Goal: Task Accomplishment & Management: Manage account settings

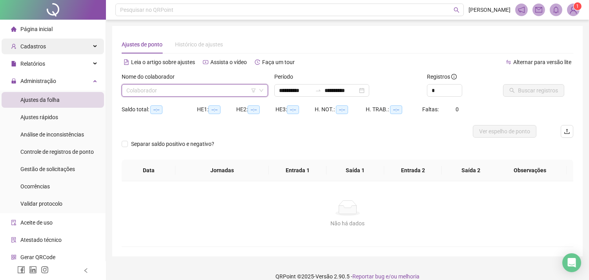
click at [49, 52] on div "Cadastros" at bounding box center [53, 46] width 102 height 16
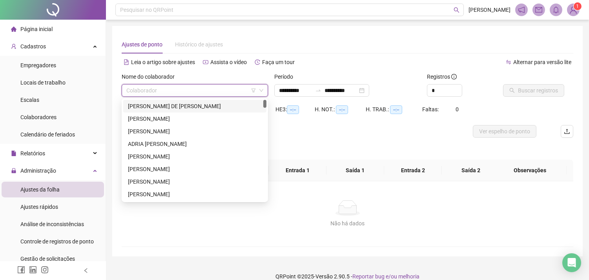
click at [140, 86] on input "search" at bounding box center [191, 90] width 130 height 12
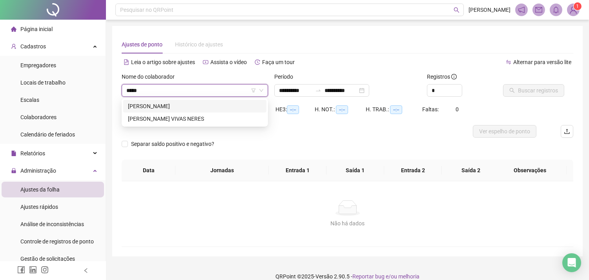
type input "******"
click at [169, 108] on div "[PERSON_NAME]" at bounding box center [195, 106] width 134 height 9
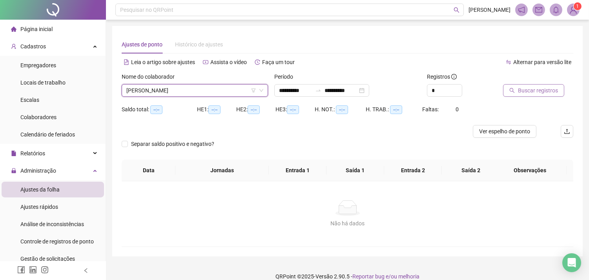
click at [555, 89] on span "Buscar registros" at bounding box center [538, 90] width 40 height 9
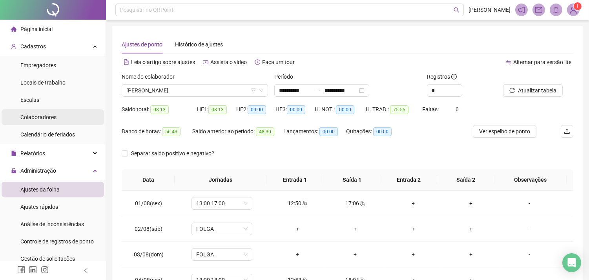
click at [56, 115] on li "Colaboradores" at bounding box center [53, 117] width 102 height 16
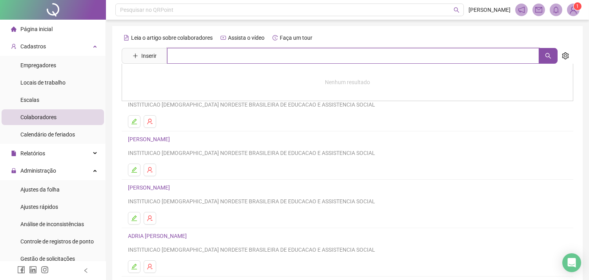
click at [217, 59] on input "text" at bounding box center [353, 56] width 372 height 16
type input "*******"
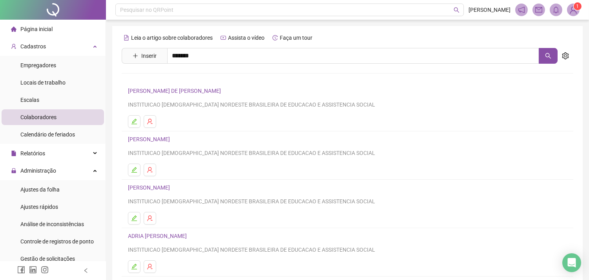
click at [178, 79] on link "[PERSON_NAME]" at bounding box center [157, 79] width 42 height 6
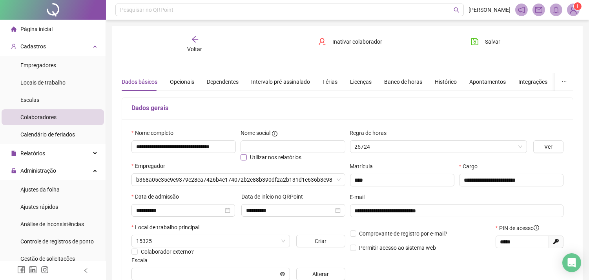
type input "**********"
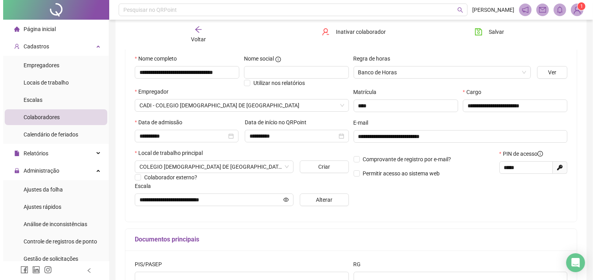
scroll to position [87, 0]
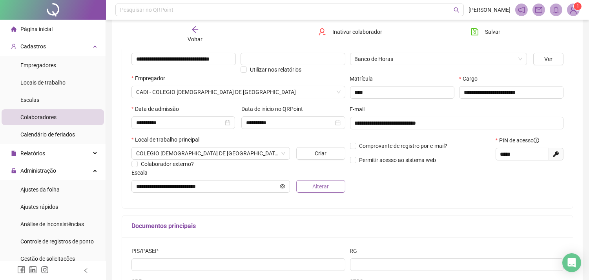
click at [307, 188] on button "Alterar" at bounding box center [320, 186] width 49 height 13
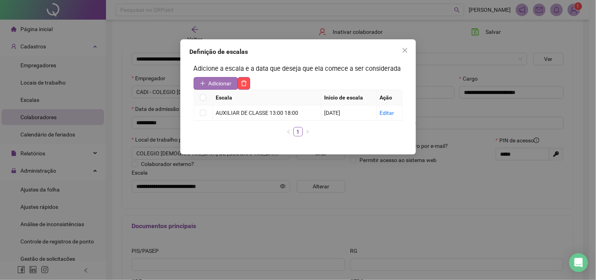
click at [224, 87] on span "Adicionar" at bounding box center [219, 83] width 23 height 9
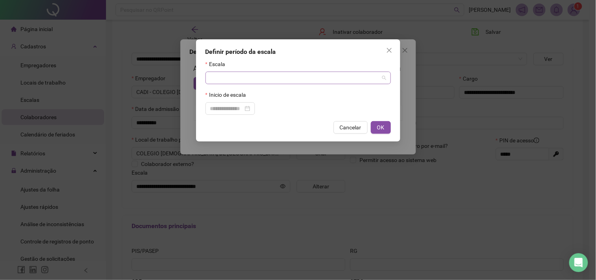
click at [224, 78] on input "search" at bounding box center [294, 78] width 169 height 12
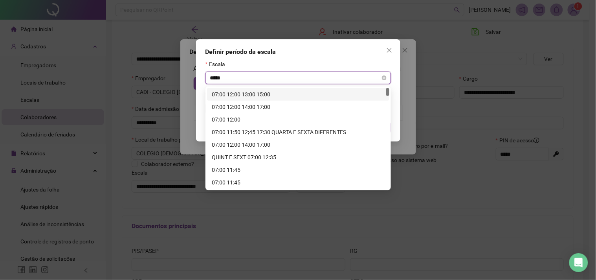
type input "*****"
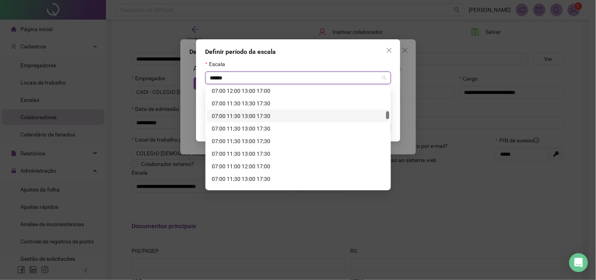
scroll to position [261, 0]
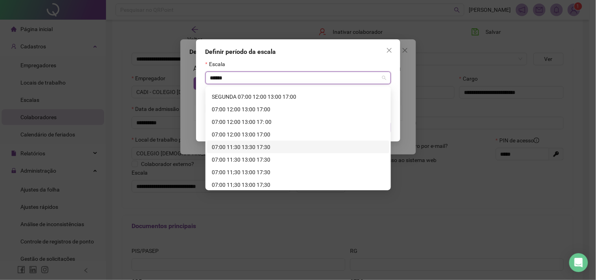
click at [247, 146] on div "07:00 11:30 13:30 17:30" at bounding box center [298, 146] width 173 height 9
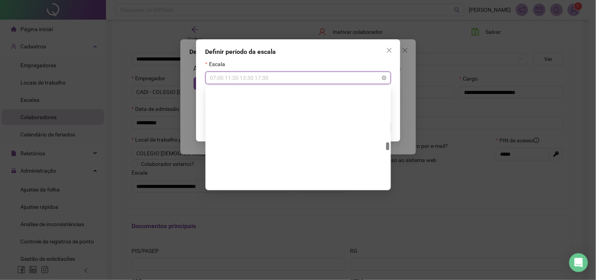
click at [258, 79] on span "07:00 11:30 13:30 17:30" at bounding box center [298, 78] width 176 height 12
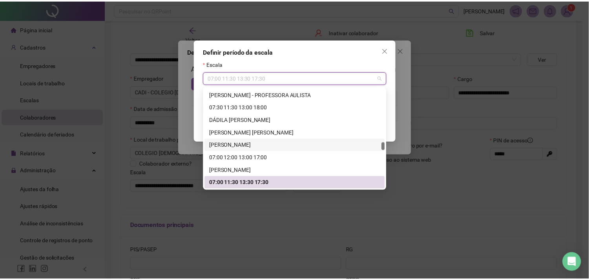
scroll to position [8114, 0]
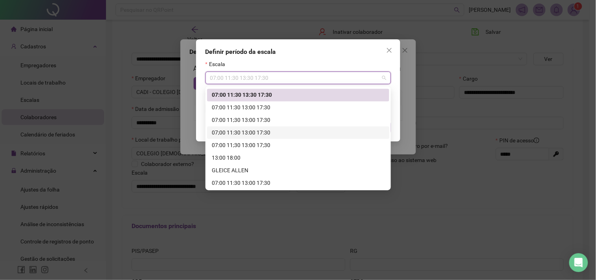
click at [255, 130] on div "07;00 11:30 13:00 17:30" at bounding box center [298, 132] width 173 height 9
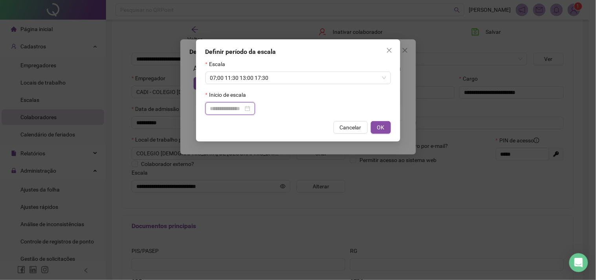
click at [243, 109] on input at bounding box center [226, 108] width 33 height 9
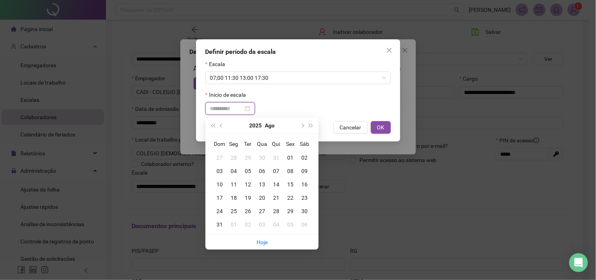
type input "**********"
click at [261, 198] on div "20" at bounding box center [262, 197] width 14 height 9
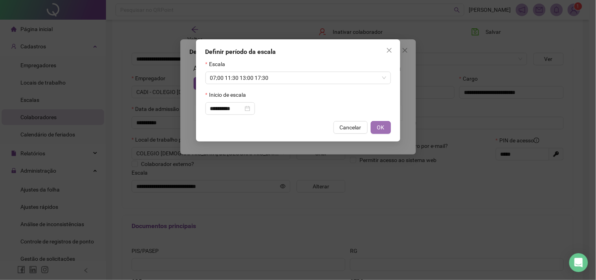
click at [375, 128] on button "OK" at bounding box center [381, 127] width 20 height 13
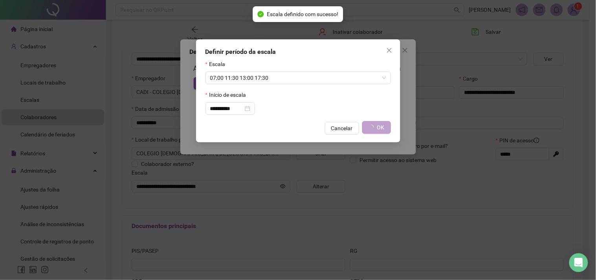
type input "**********"
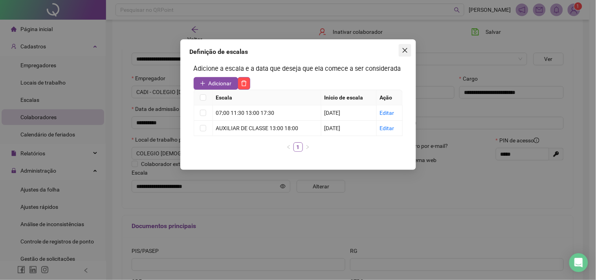
click at [404, 50] on icon "close" at bounding box center [404, 50] width 5 height 5
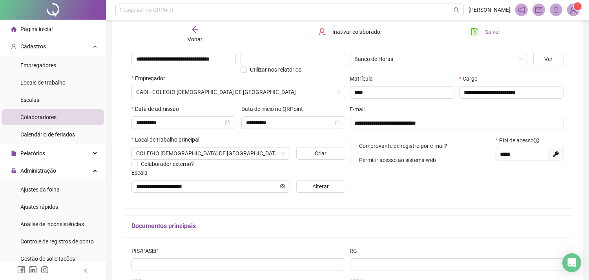
click at [493, 32] on span "Salvar" at bounding box center [492, 31] width 15 height 9
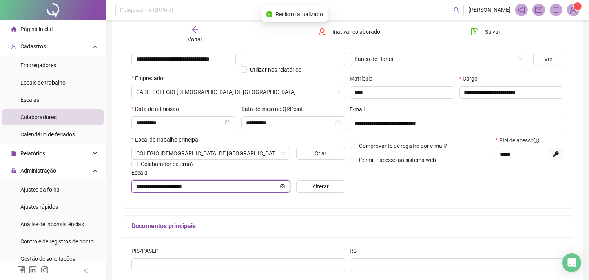
click at [283, 189] on icon "eye" at bounding box center [282, 185] width 5 height 5
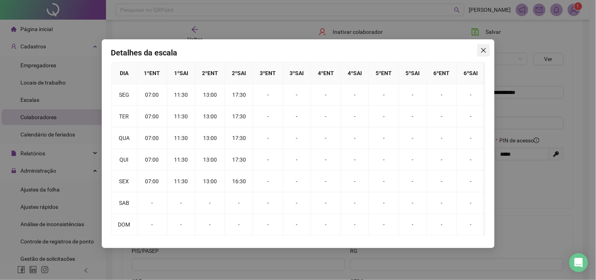
click at [484, 48] on icon "close" at bounding box center [483, 50] width 6 height 6
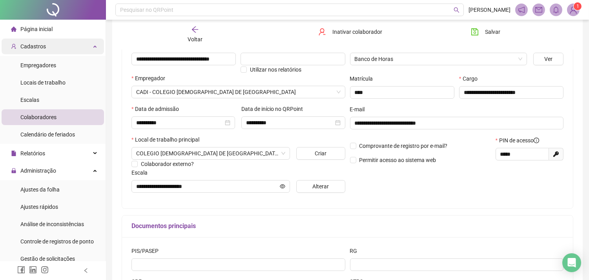
click at [55, 45] on div "Cadastros" at bounding box center [53, 46] width 102 height 16
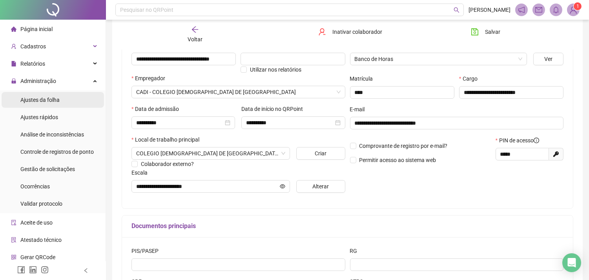
click at [61, 99] on li "Ajustes da folha" at bounding box center [53, 100] width 102 height 16
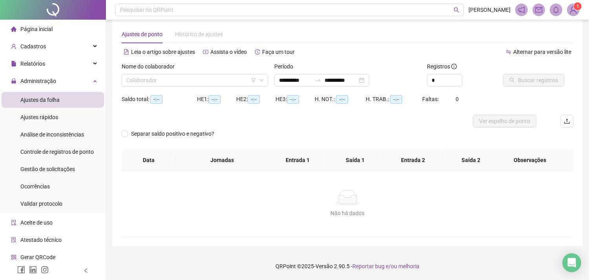
scroll to position [10, 0]
type input "**********"
click at [42, 79] on span "Administração" at bounding box center [38, 81] width 36 height 6
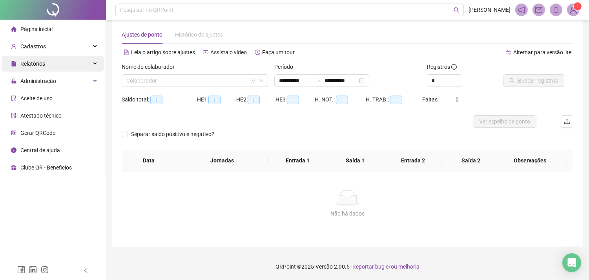
click at [42, 66] on span "Relatórios" at bounding box center [32, 63] width 25 height 6
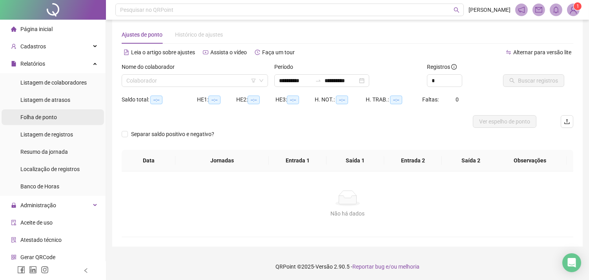
click at [46, 118] on span "Folha de ponto" at bounding box center [38, 117] width 37 height 6
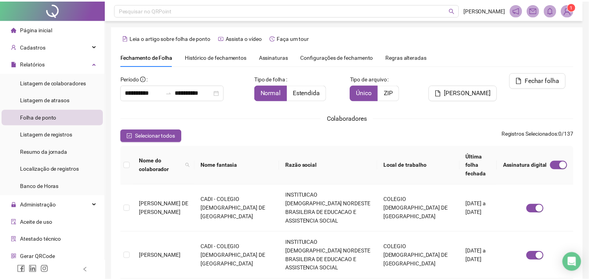
scroll to position [21, 0]
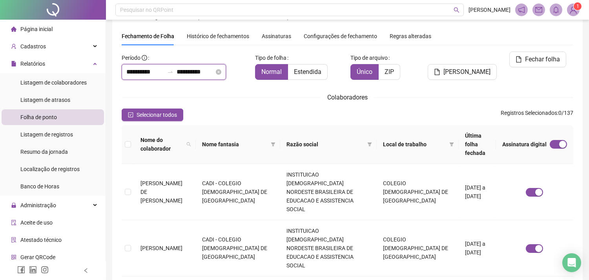
click at [161, 69] on input "**********" at bounding box center [145, 71] width 38 height 9
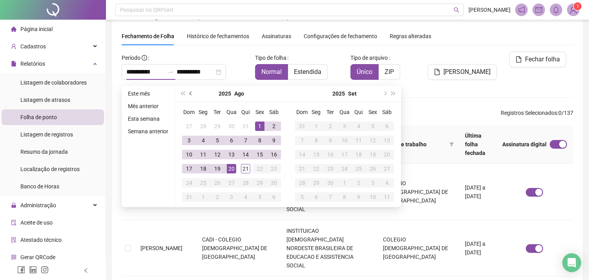
click at [188, 95] on button "prev-year" at bounding box center [191, 94] width 9 height 16
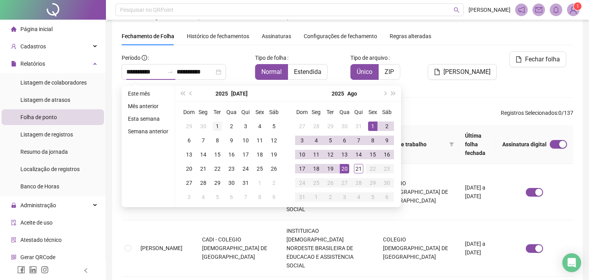
type input "**********"
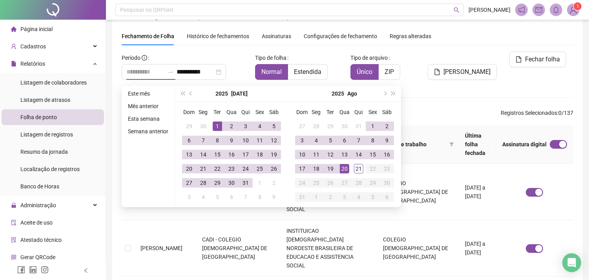
click at [213, 126] on div "1" at bounding box center [217, 125] width 9 height 9
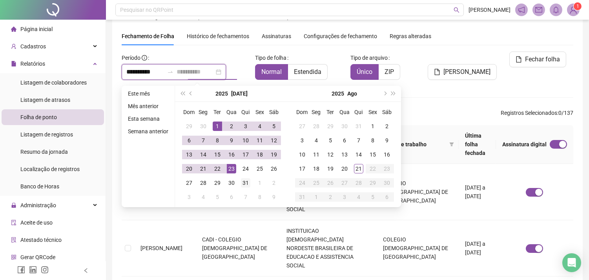
type input "**********"
click at [246, 181] on div "31" at bounding box center [245, 182] width 9 height 9
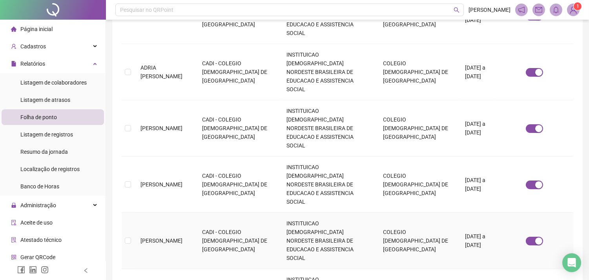
scroll to position [353, 0]
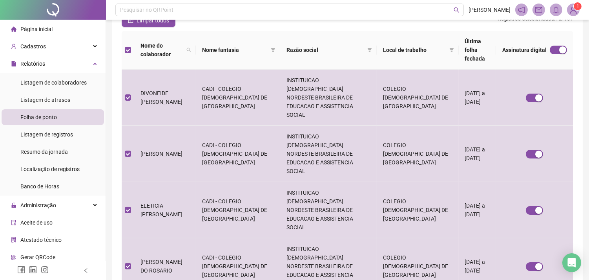
scroll to position [0, 0]
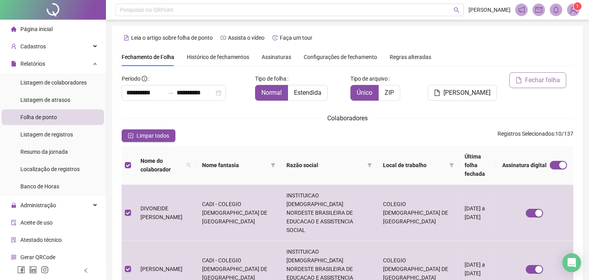
click at [537, 80] on span "Fechar folha" at bounding box center [542, 79] width 35 height 9
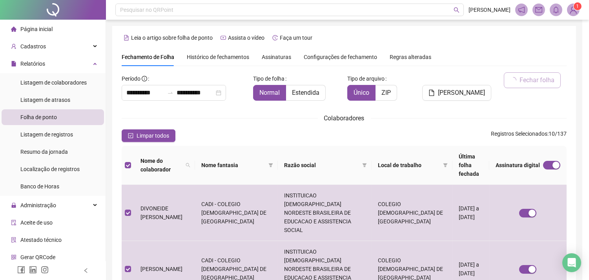
scroll to position [21, 0]
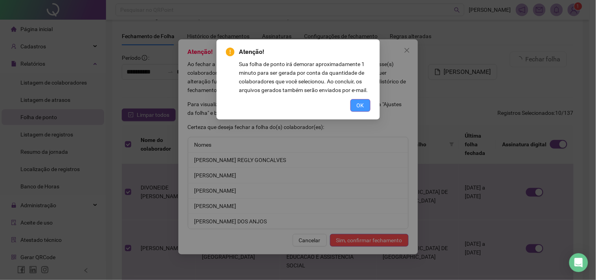
click at [359, 101] on span "OK" at bounding box center [359, 105] width 7 height 9
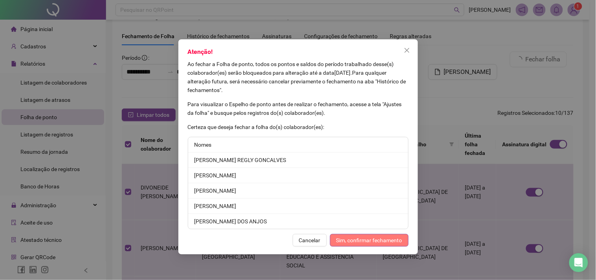
click at [382, 236] on span "Sim, confirmar fechamento" at bounding box center [369, 240] width 66 height 9
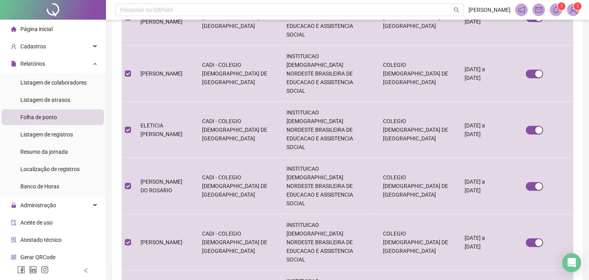
scroll to position [353, 0]
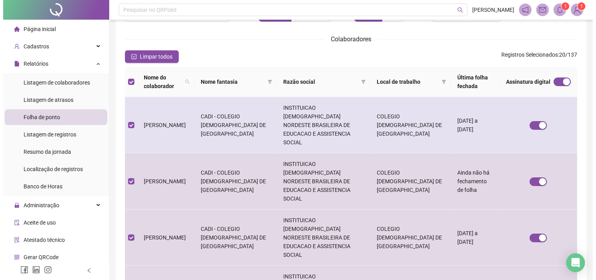
scroll to position [21, 0]
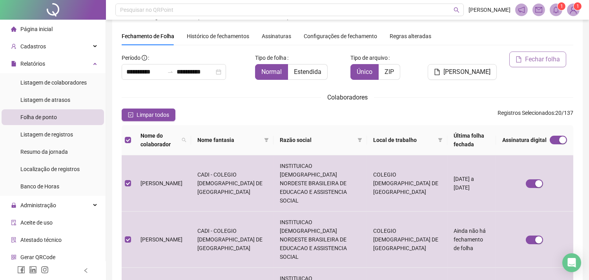
click at [539, 58] on span "Fechar folha" at bounding box center [542, 59] width 35 height 9
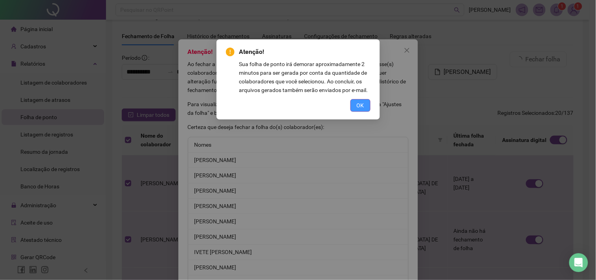
click at [363, 106] on span "OK" at bounding box center [359, 105] width 7 height 9
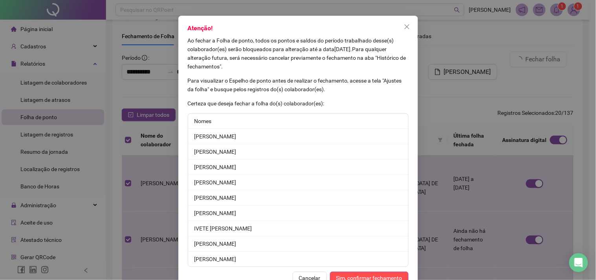
scroll to position [45, 0]
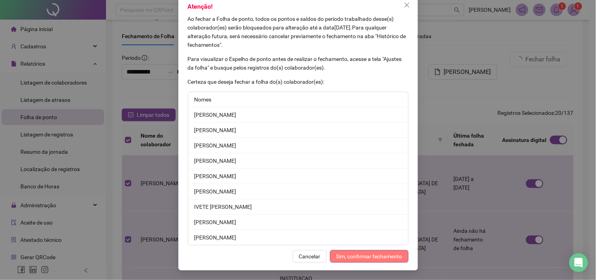
click at [369, 254] on span "Sim, confirmar fechamento" at bounding box center [369, 256] width 66 height 9
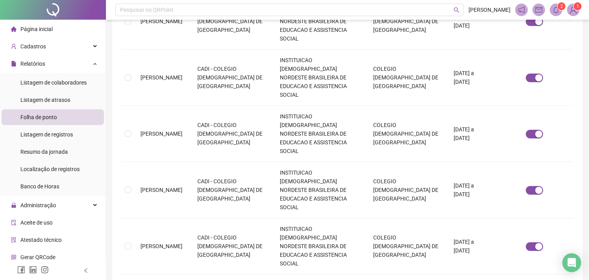
scroll to position [353, 0]
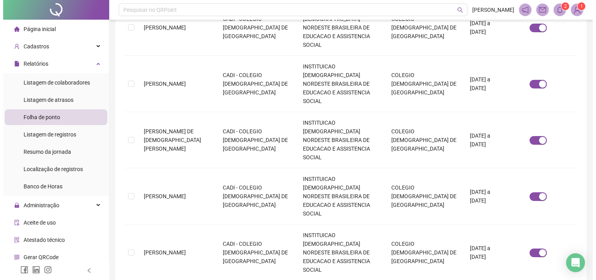
scroll to position [21, 0]
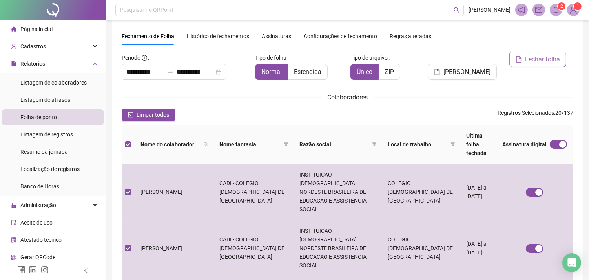
click at [546, 61] on span "Fechar folha" at bounding box center [542, 59] width 35 height 9
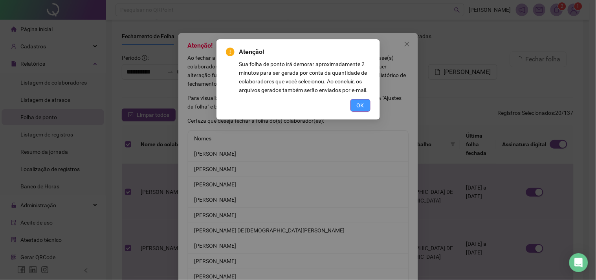
click at [358, 106] on span "OK" at bounding box center [359, 105] width 7 height 9
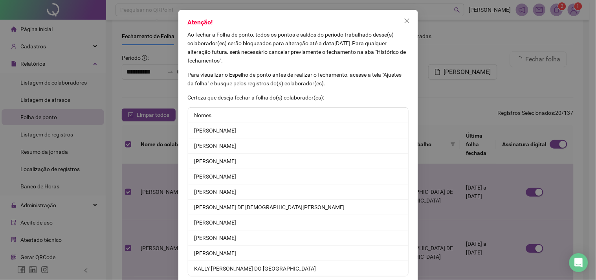
scroll to position [60, 0]
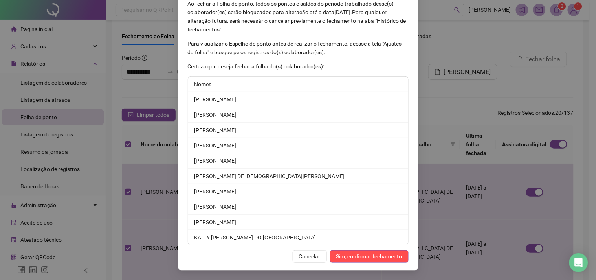
click at [364, 256] on span "Sim, confirmar fechamento" at bounding box center [369, 256] width 66 height 9
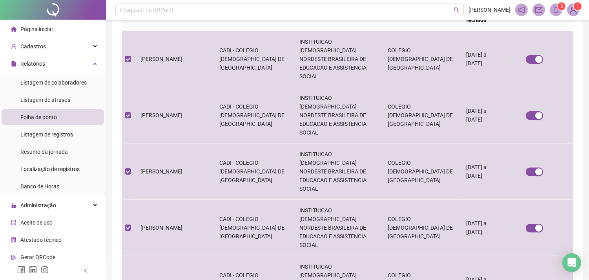
scroll to position [152, 0]
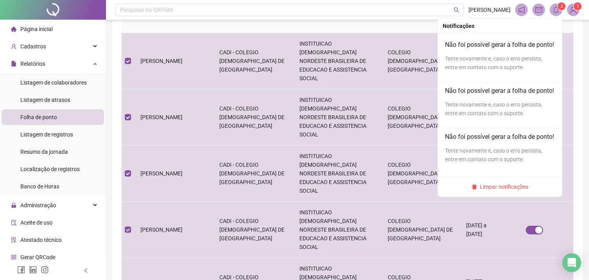
click at [559, 11] on icon "bell" at bounding box center [556, 9] width 7 height 7
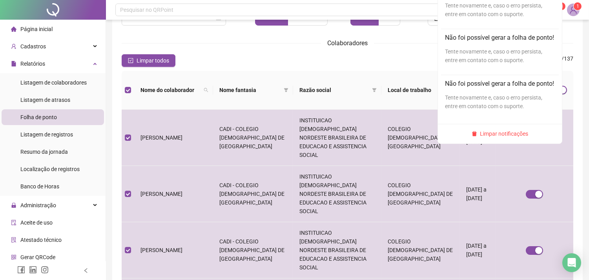
scroll to position [21, 0]
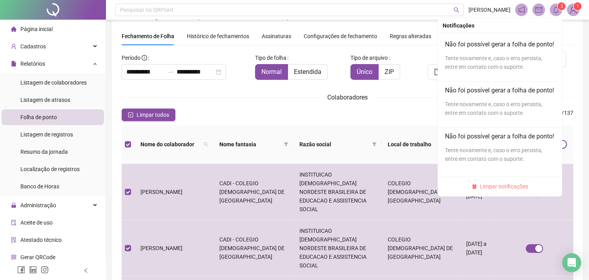
click at [511, 190] on span "Limpar notificações" at bounding box center [504, 186] width 48 height 9
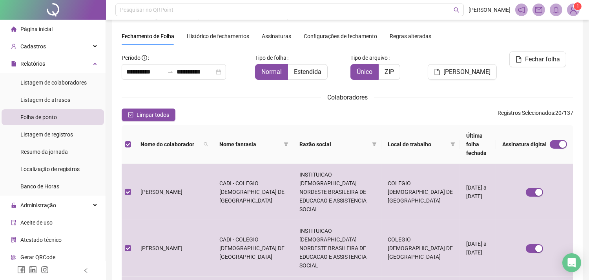
click at [575, 8] on sup "1" at bounding box center [578, 6] width 8 height 8
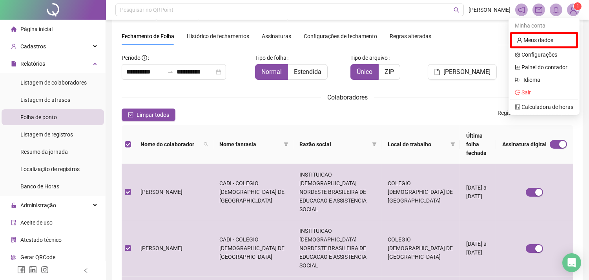
click at [457, 41] on div "Fechamento de Folha Histórico de fechamentos Assinaturas Configurações de fecha…" at bounding box center [348, 36] width 452 height 18
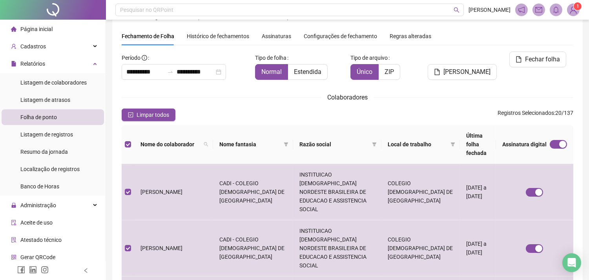
click at [234, 34] on span "Histórico de fechamentos" at bounding box center [218, 36] width 62 height 6
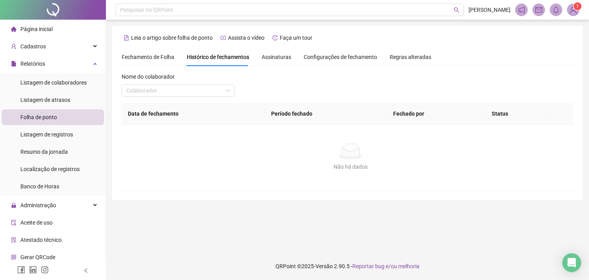
scroll to position [0, 0]
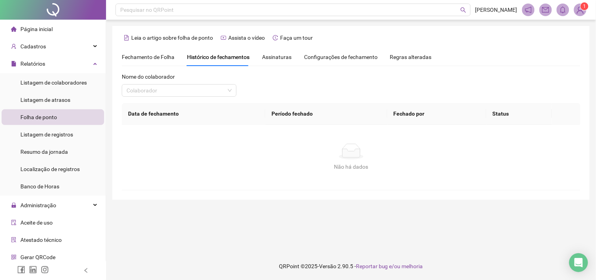
click at [282, 55] on span "Assinaturas" at bounding box center [276, 56] width 29 height 5
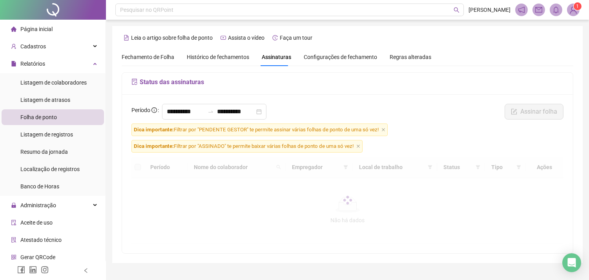
click at [170, 57] on span "Fechamento de Folha" at bounding box center [148, 57] width 53 height 6
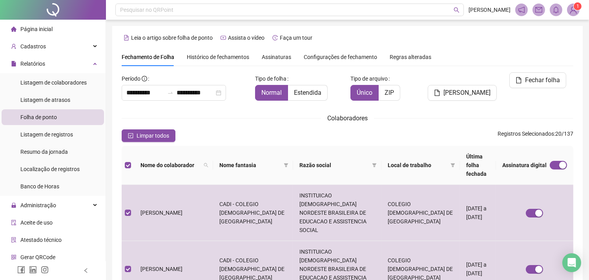
type input "**********"
click at [280, 59] on span "Assinaturas" at bounding box center [276, 56] width 29 height 5
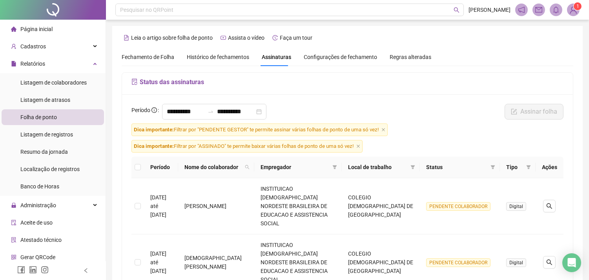
scroll to position [21, 0]
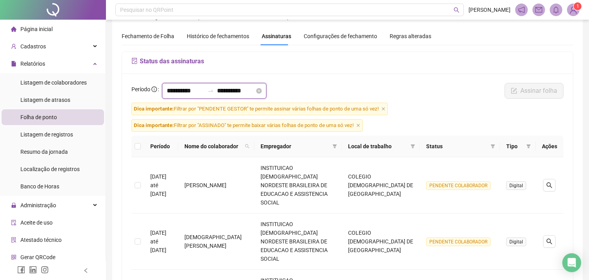
click at [194, 89] on input "**********" at bounding box center [186, 90] width 38 height 9
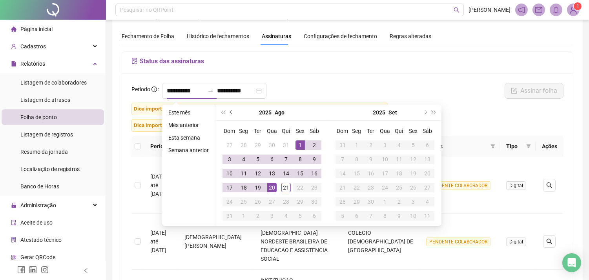
click at [230, 110] on span "prev-year" at bounding box center [232, 112] width 4 height 4
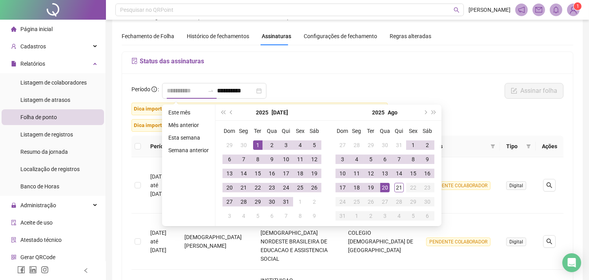
type input "**********"
click at [254, 146] on div "1" at bounding box center [257, 144] width 9 height 9
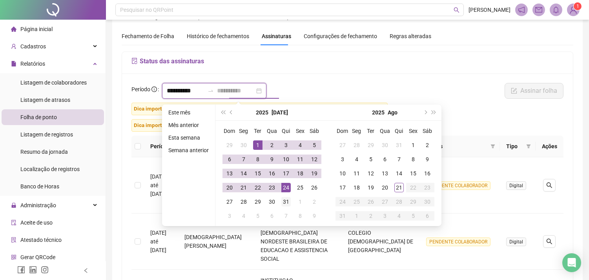
type input "**********"
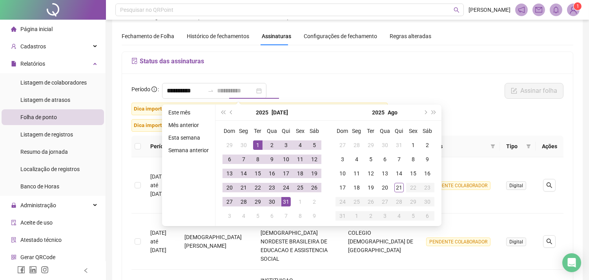
click at [287, 201] on div "31" at bounding box center [285, 201] width 9 height 9
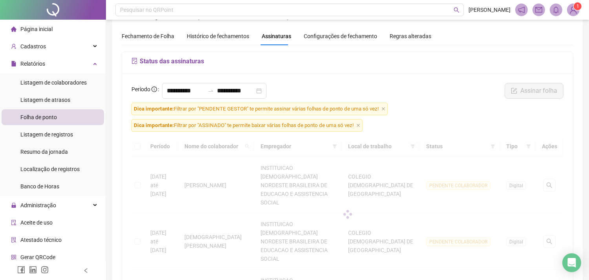
click at [383, 107] on span "Dica importante: Filtrar por "PENDENTE GESTOR" te permite assinar várias folhas…" at bounding box center [260, 108] width 256 height 13
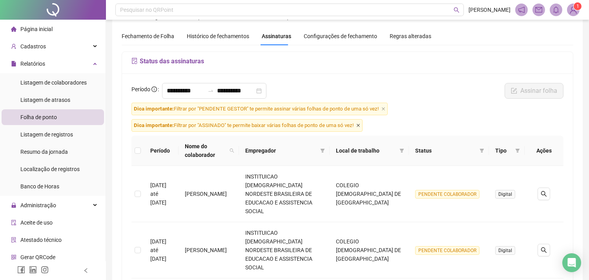
click at [360, 126] on icon "close" at bounding box center [358, 125] width 4 height 4
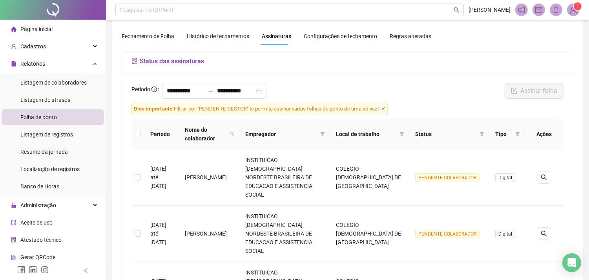
click at [383, 108] on icon "close" at bounding box center [384, 109] width 4 height 4
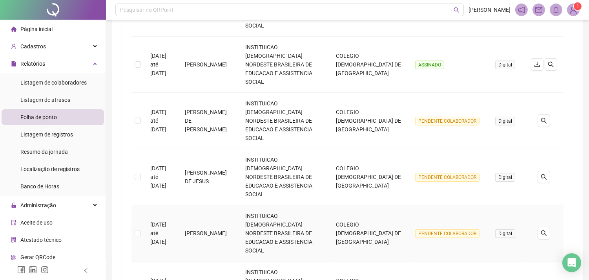
scroll to position [427, 0]
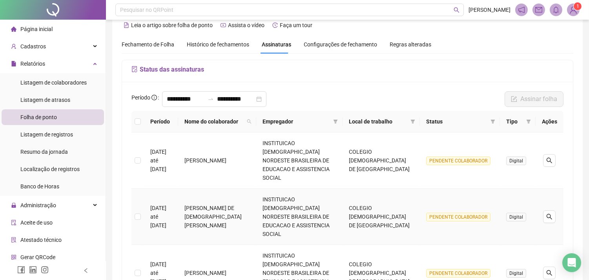
scroll to position [0, 0]
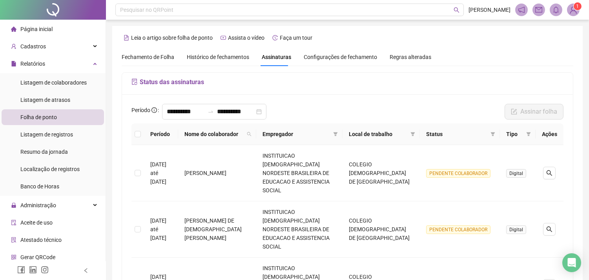
click at [154, 57] on span "Fechamento de Folha" at bounding box center [148, 57] width 53 height 6
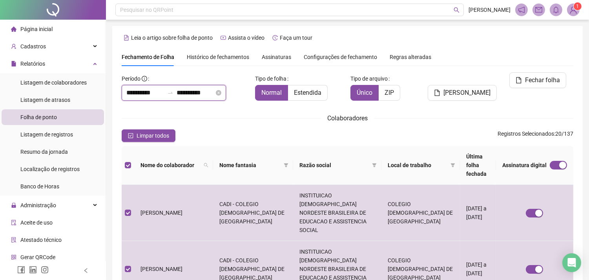
click at [164, 89] on input "**********" at bounding box center [145, 92] width 38 height 9
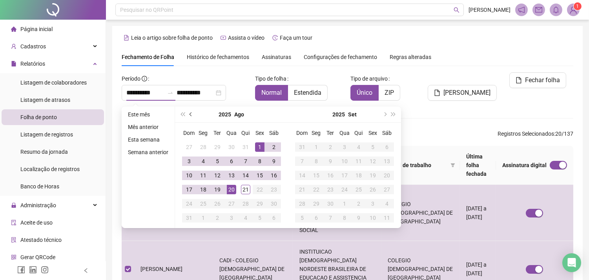
click at [190, 112] on span "prev-year" at bounding box center [192, 114] width 4 height 4
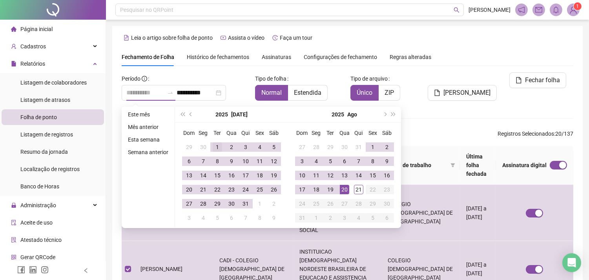
type input "**********"
click at [219, 148] on div "1" at bounding box center [217, 146] width 9 height 9
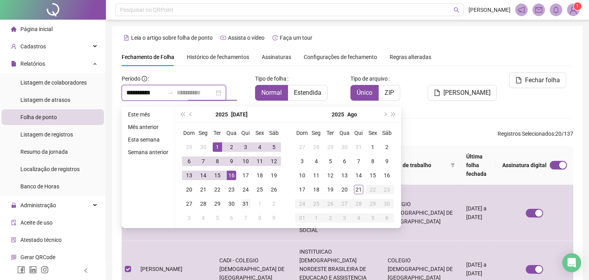
type input "**********"
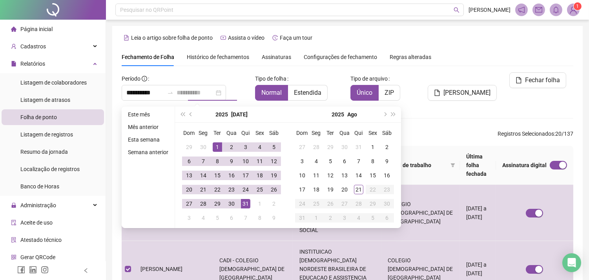
click at [244, 201] on div "31" at bounding box center [245, 203] width 9 height 9
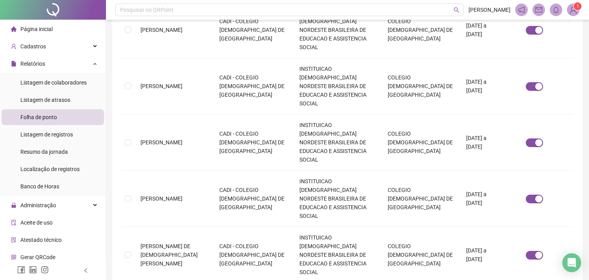
scroll to position [353, 0]
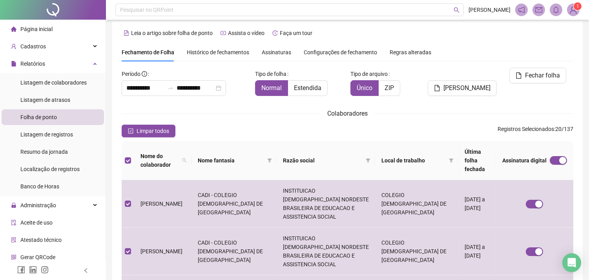
scroll to position [4, 0]
click at [549, 75] on span "Fechar folha" at bounding box center [542, 75] width 35 height 9
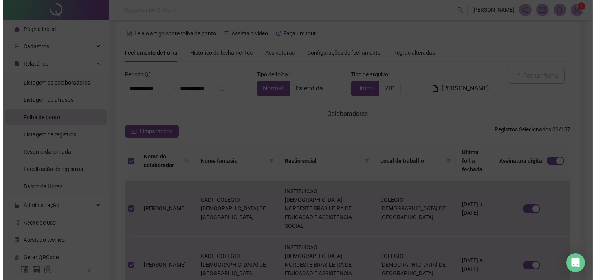
scroll to position [21, 0]
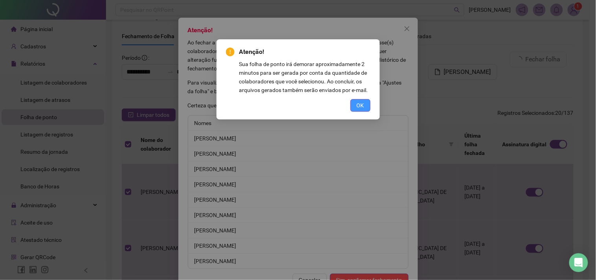
click at [360, 106] on span "OK" at bounding box center [359, 105] width 7 height 9
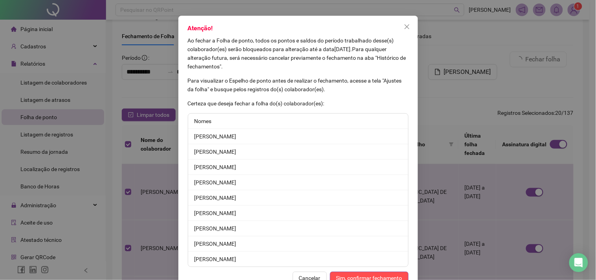
scroll to position [45, 0]
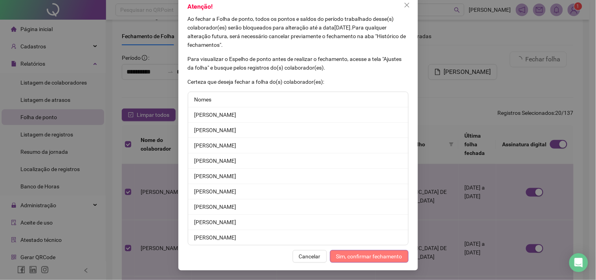
click at [355, 254] on span "Sim, confirmar fechamento" at bounding box center [369, 256] width 66 height 9
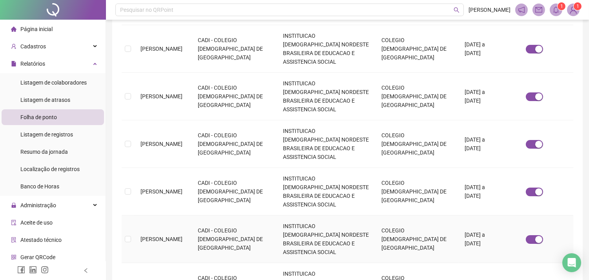
scroll to position [353, 0]
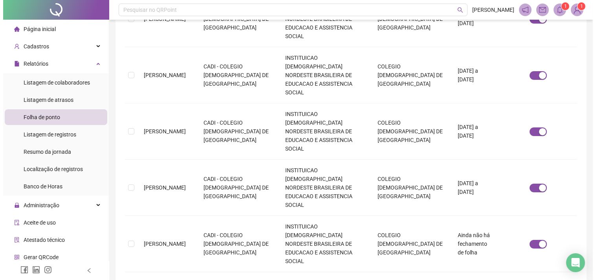
scroll to position [21, 0]
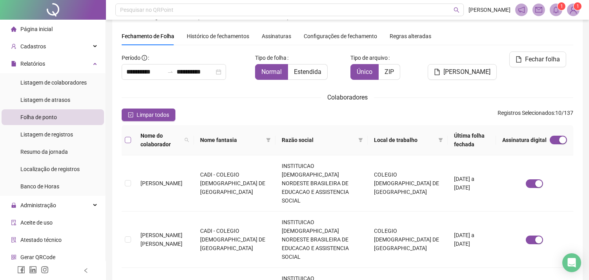
click at [130, 135] on label at bounding box center [128, 139] width 6 height 9
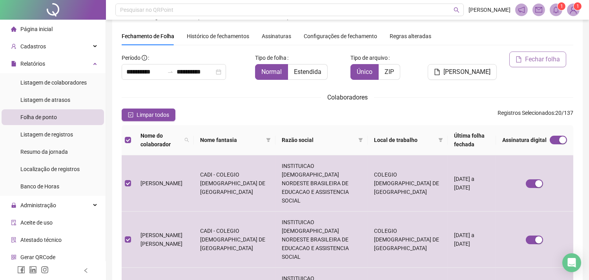
click at [548, 63] on span "Fechar folha" at bounding box center [542, 59] width 35 height 9
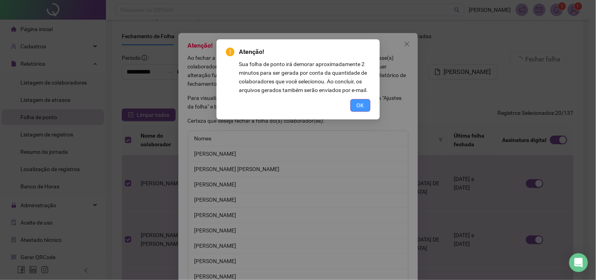
click at [360, 106] on span "OK" at bounding box center [359, 105] width 7 height 9
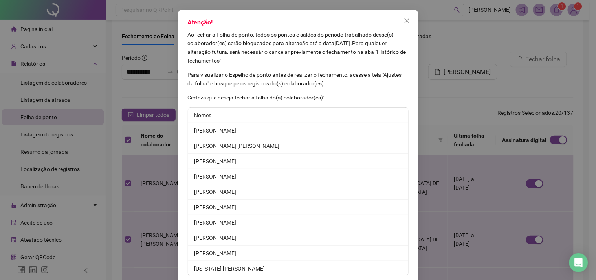
scroll to position [60, 0]
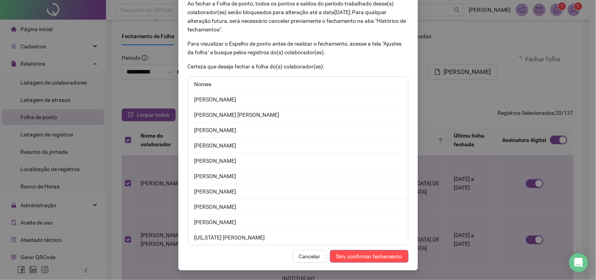
drag, startPoint x: 367, startPoint y: 253, endPoint x: 372, endPoint y: 253, distance: 4.7
click at [368, 253] on span "Sim, confirmar fechamento" at bounding box center [369, 256] width 66 height 9
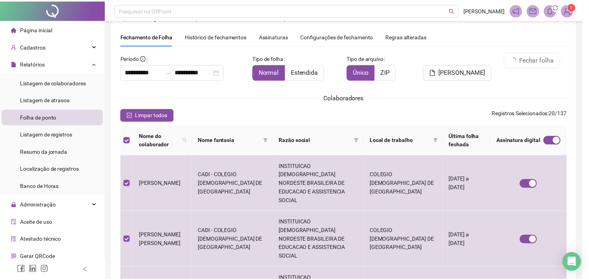
scroll to position [22, 0]
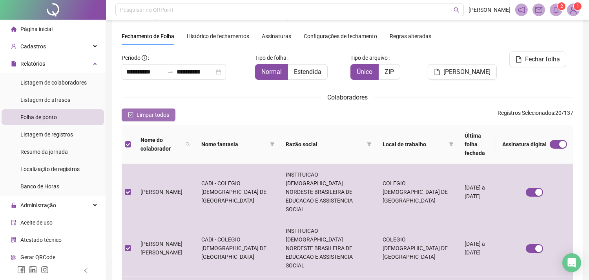
click at [147, 116] on span "Limpar todos" at bounding box center [153, 114] width 33 height 9
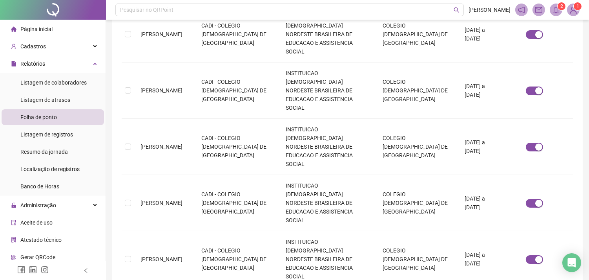
scroll to position [353, 0]
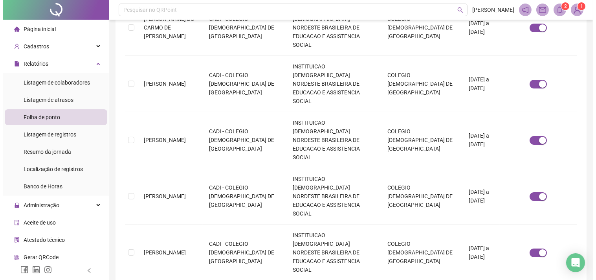
scroll to position [21, 0]
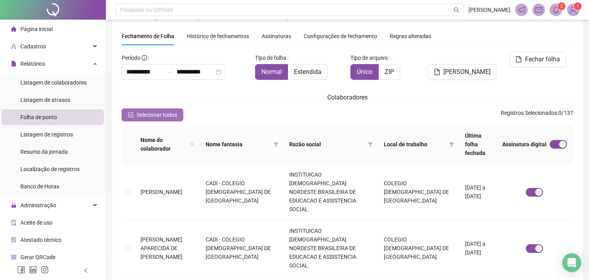
click at [134, 117] on button "Selecionar todos" at bounding box center [153, 114] width 62 height 13
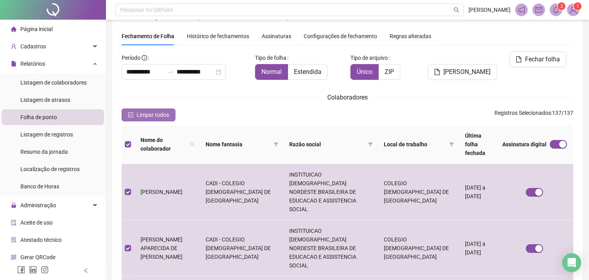
click at [138, 113] on span "Limpar todos" at bounding box center [153, 114] width 33 height 9
click at [535, 60] on span "Fechar folha" at bounding box center [542, 59] width 35 height 9
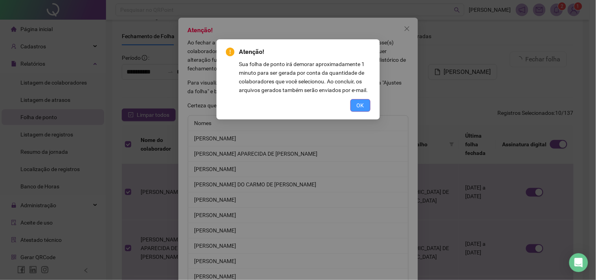
click at [358, 103] on span "OK" at bounding box center [359, 105] width 7 height 9
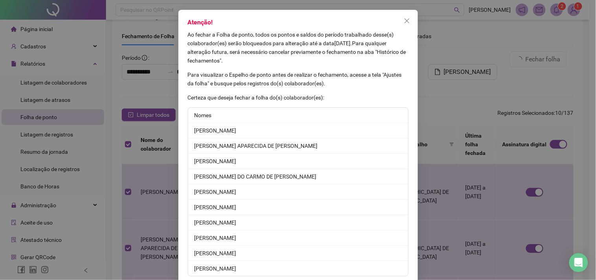
scroll to position [60, 0]
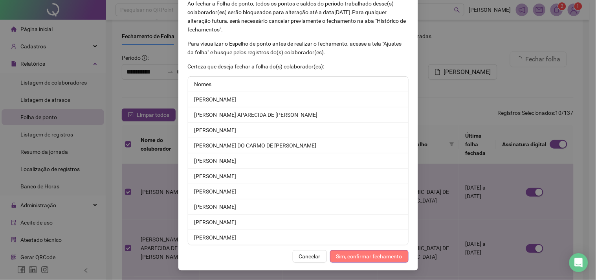
click at [370, 258] on span "Sim, confirmar fechamento" at bounding box center [369, 256] width 66 height 9
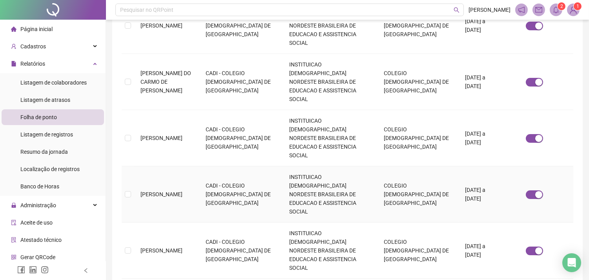
scroll to position [353, 0]
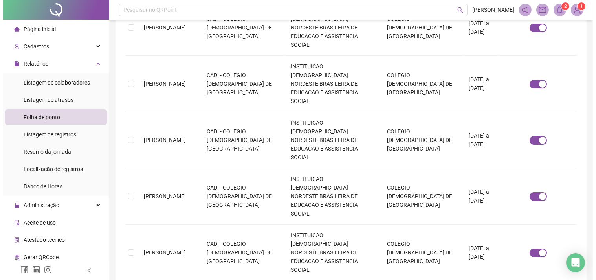
scroll to position [21, 0]
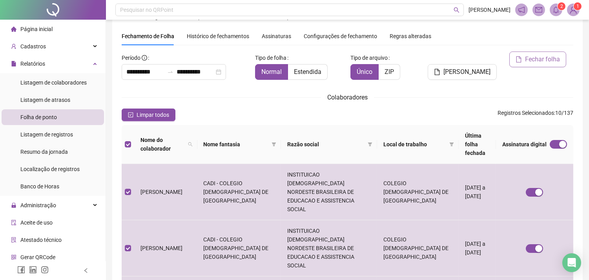
click at [540, 56] on span "Fechar folha" at bounding box center [542, 59] width 35 height 9
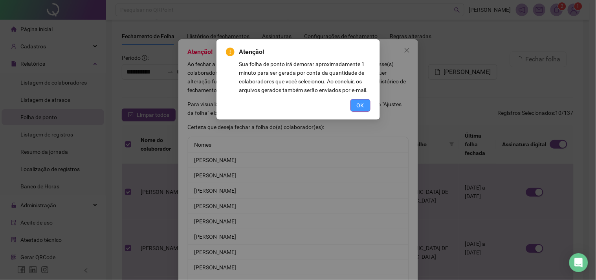
click at [360, 105] on span "OK" at bounding box center [359, 105] width 7 height 9
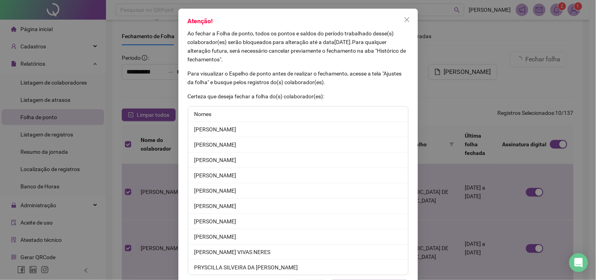
scroll to position [60, 0]
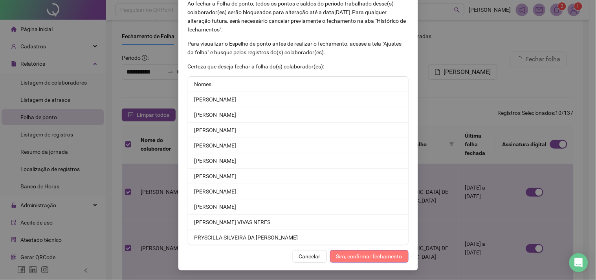
click at [355, 255] on span "Sim, confirmar fechamento" at bounding box center [369, 256] width 66 height 9
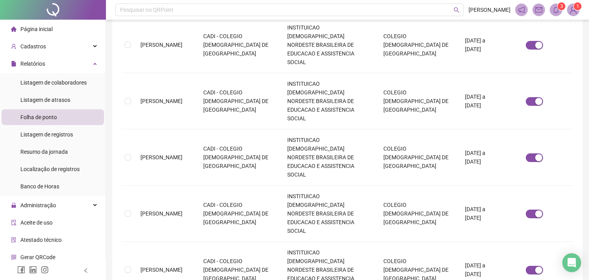
scroll to position [353, 0]
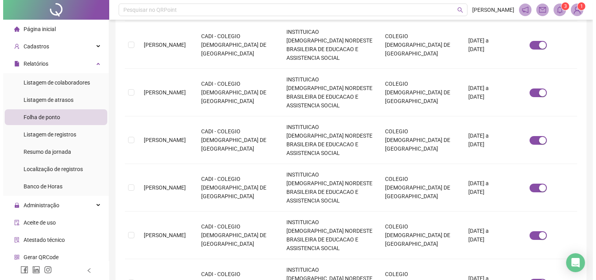
scroll to position [21, 0]
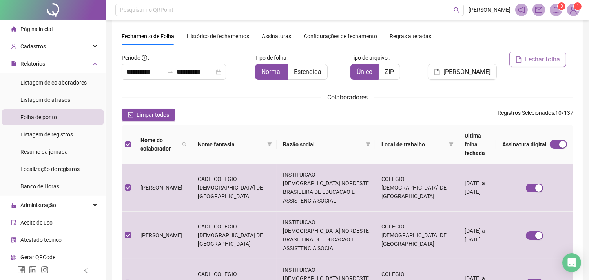
click at [540, 57] on span "Fechar folha" at bounding box center [542, 59] width 35 height 9
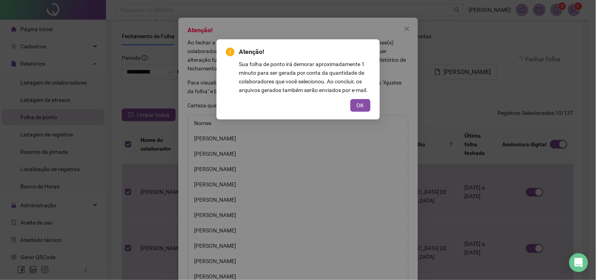
click at [450, 84] on div "Atenção! Sua folha de ponto irá demorar aproximadamente 1 minuto para ser gerad…" at bounding box center [298, 140] width 596 height 280
click at [437, 94] on div "Atenção! Sua folha de ponto irá demorar aproximadamente 1 minuto para ser gerad…" at bounding box center [298, 140] width 596 height 280
click at [360, 104] on span "OK" at bounding box center [359, 105] width 7 height 9
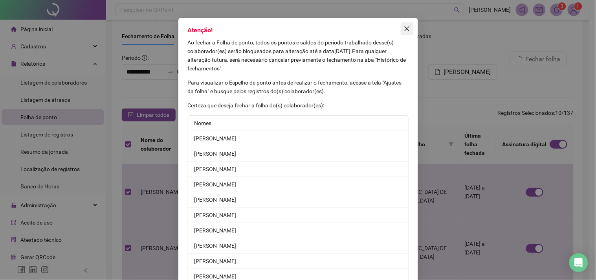
click at [404, 32] on icon "close" at bounding box center [407, 29] width 6 height 6
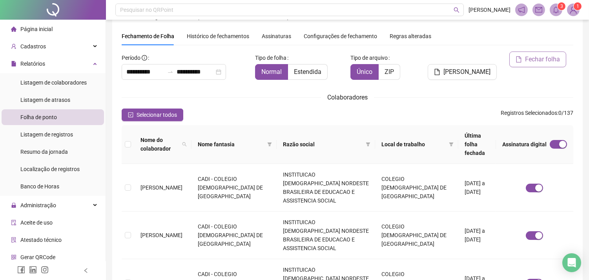
click at [530, 57] on span "Fechar folha" at bounding box center [542, 59] width 35 height 9
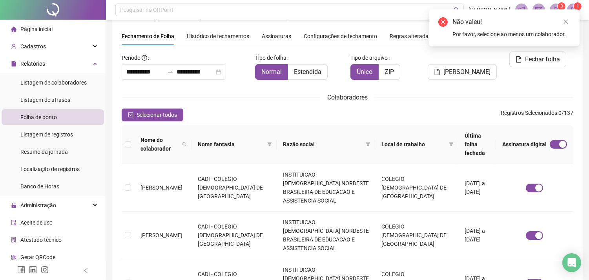
click at [124, 142] on th at bounding box center [128, 144] width 13 height 39
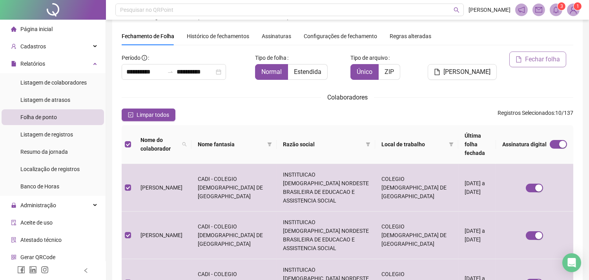
click at [530, 62] on span "Fechar folha" at bounding box center [542, 59] width 35 height 9
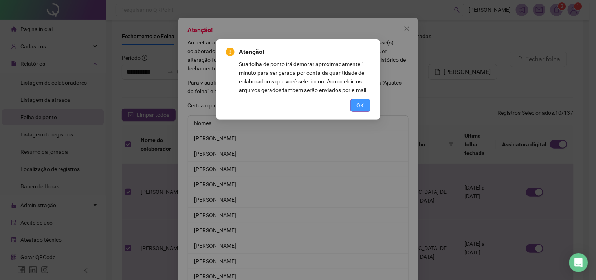
click at [358, 105] on span "OK" at bounding box center [359, 105] width 7 height 9
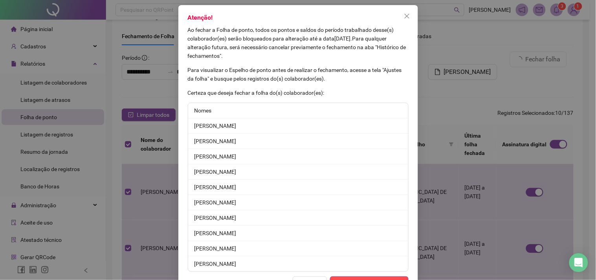
scroll to position [60, 0]
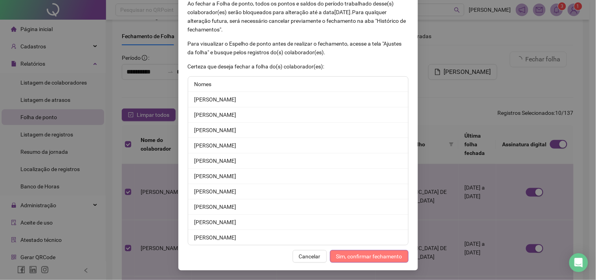
click at [371, 255] on span "Sim, confirmar fechamento" at bounding box center [369, 256] width 66 height 9
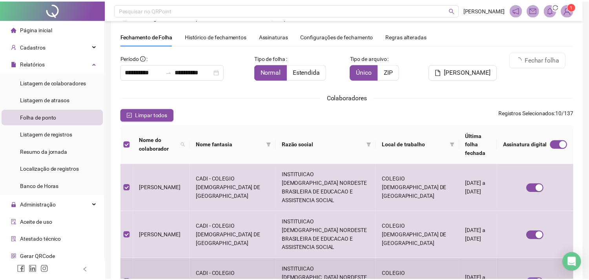
scroll to position [0, 0]
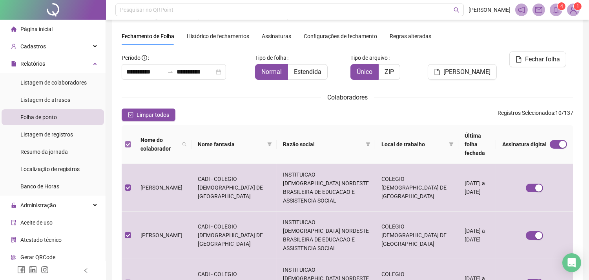
click at [128, 140] on label at bounding box center [128, 144] width 6 height 9
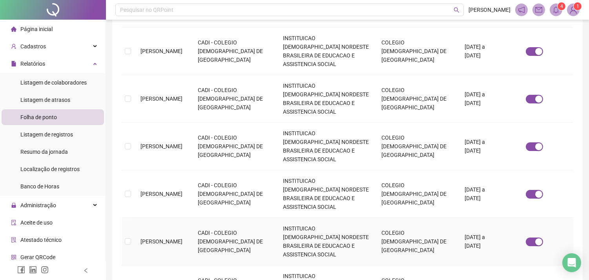
scroll to position [353, 0]
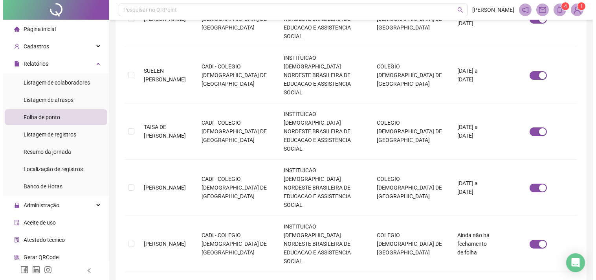
scroll to position [21, 0]
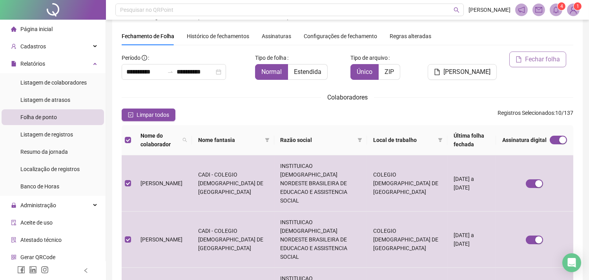
click at [532, 58] on span "Fechar folha" at bounding box center [542, 59] width 35 height 9
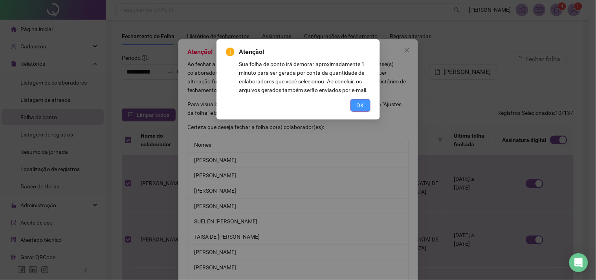
click at [365, 101] on button "OK" at bounding box center [360, 105] width 20 height 13
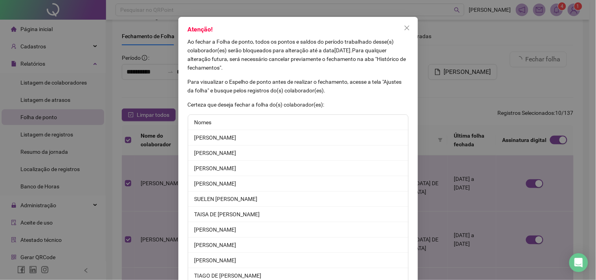
scroll to position [60, 0]
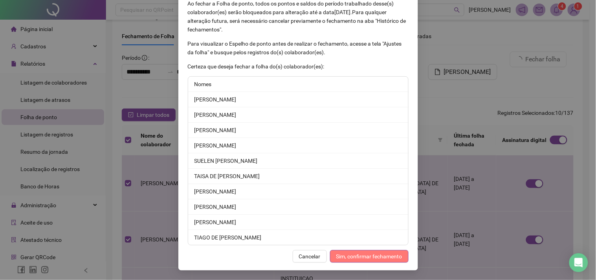
click at [376, 254] on span "Sim, confirmar fechamento" at bounding box center [369, 256] width 66 height 9
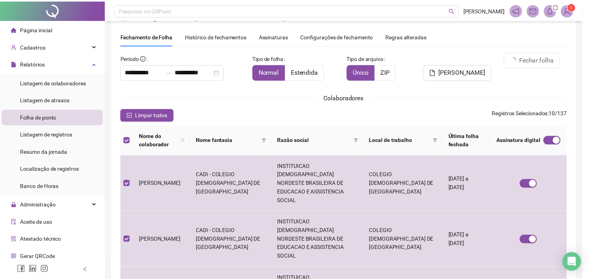
scroll to position [22, 0]
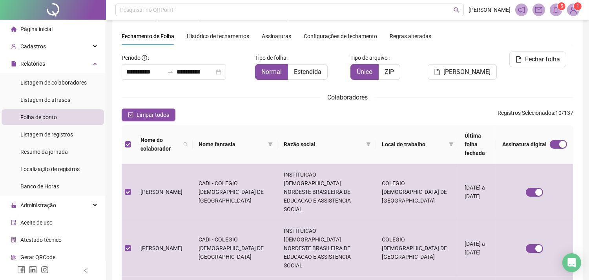
drag, startPoint x: 130, startPoint y: 135, endPoint x: 135, endPoint y: 142, distance: 9.5
click at [130, 135] on th at bounding box center [128, 144] width 13 height 39
click at [127, 135] on th at bounding box center [128, 144] width 13 height 39
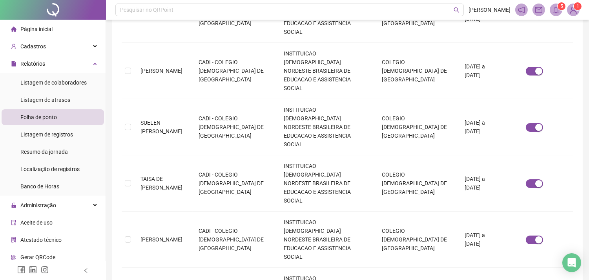
scroll to position [353, 0]
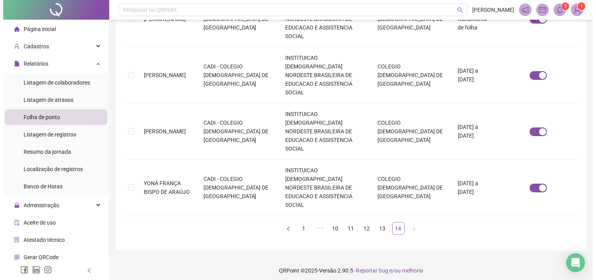
scroll to position [21, 0]
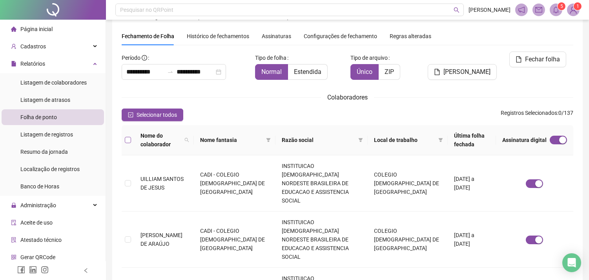
click at [130, 135] on label at bounding box center [128, 139] width 6 height 9
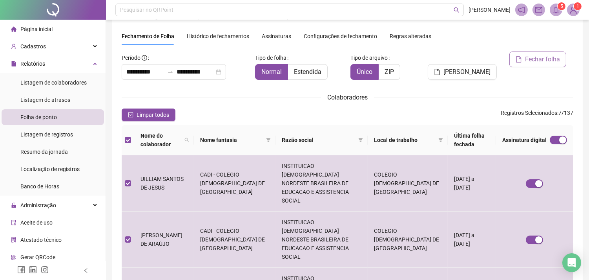
click at [535, 60] on span "Fechar folha" at bounding box center [542, 59] width 35 height 9
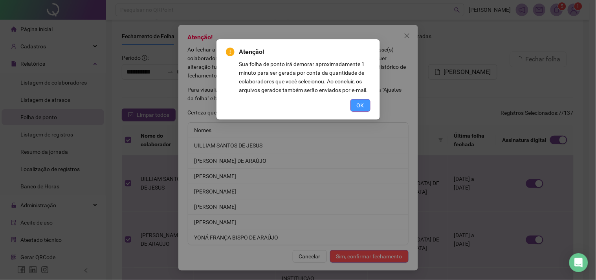
click at [356, 103] on button "OK" at bounding box center [360, 105] width 20 height 13
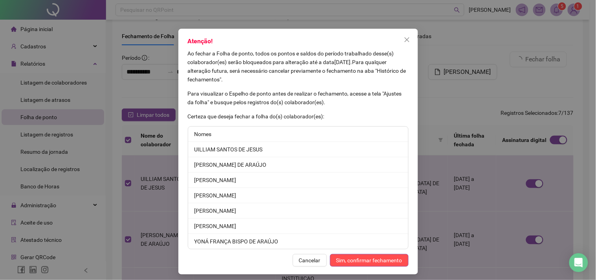
scroll to position [14, 0]
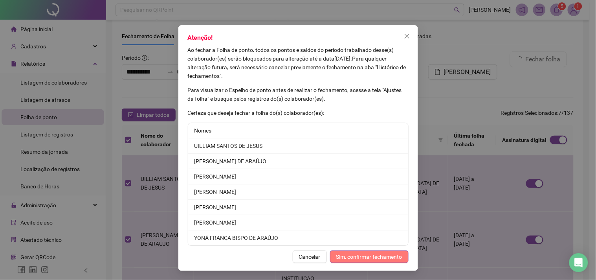
click at [375, 254] on span "Sim, confirmar fechamento" at bounding box center [369, 256] width 66 height 9
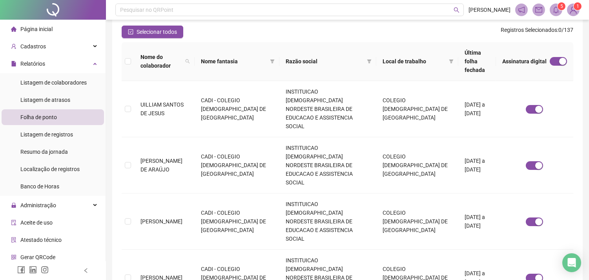
scroll to position [0, 0]
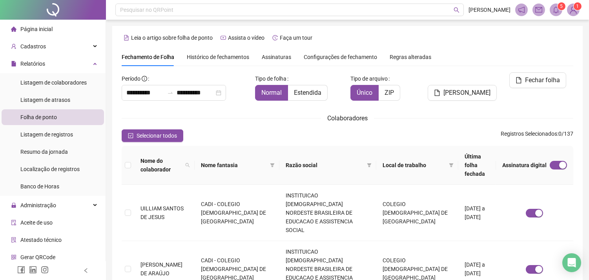
click at [272, 55] on span "Assinaturas" at bounding box center [276, 56] width 29 height 5
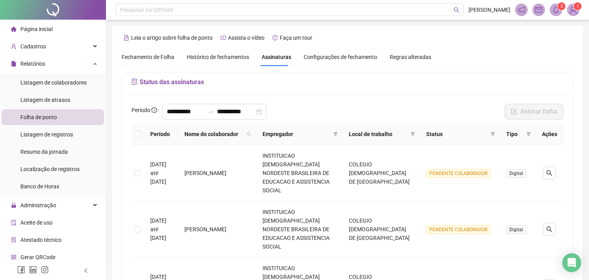
scroll to position [21, 0]
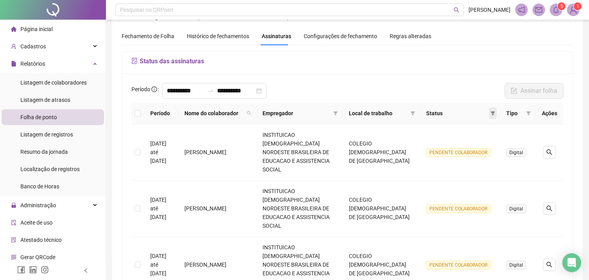
click at [495, 115] on icon "filter" at bounding box center [493, 113] width 5 height 5
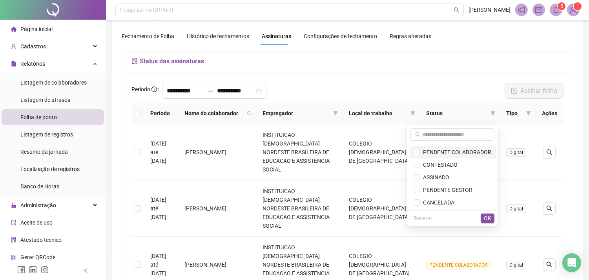
click at [453, 154] on span "PENDENTE COLABORADOR" at bounding box center [455, 152] width 71 height 6
click at [491, 217] on span "OK" at bounding box center [487, 218] width 7 height 9
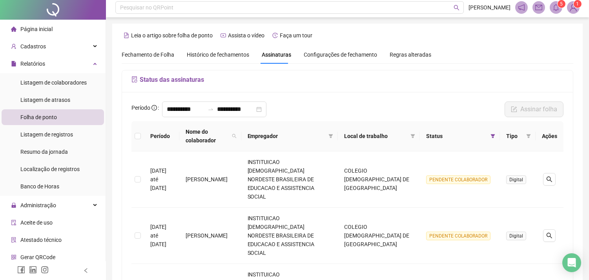
scroll to position [0, 0]
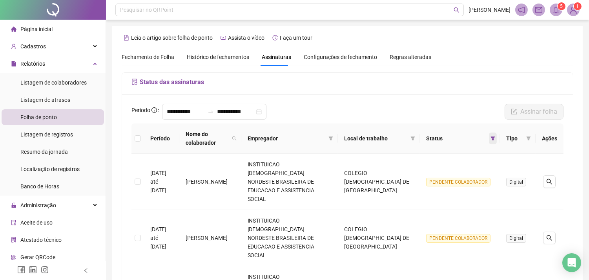
click at [495, 139] on icon "filter" at bounding box center [493, 138] width 5 height 5
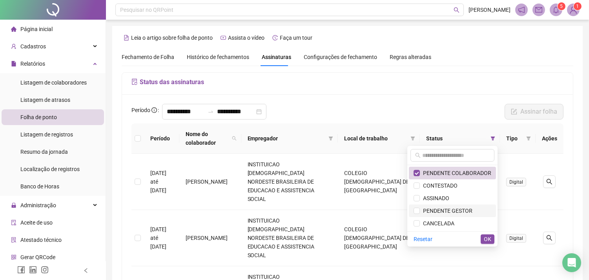
click at [459, 211] on span "PENDENTE GESTOR" at bounding box center [446, 210] width 53 height 6
click at [453, 175] on span "PENDENTE COLABORADOR" at bounding box center [455, 173] width 71 height 6
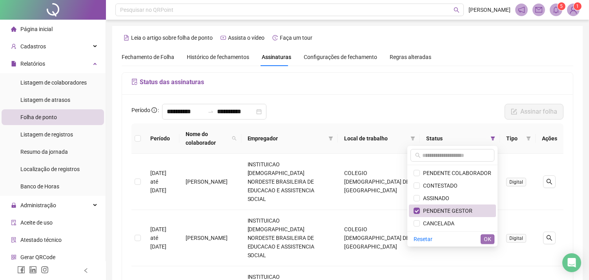
click at [484, 237] on span "OK" at bounding box center [487, 238] width 7 height 9
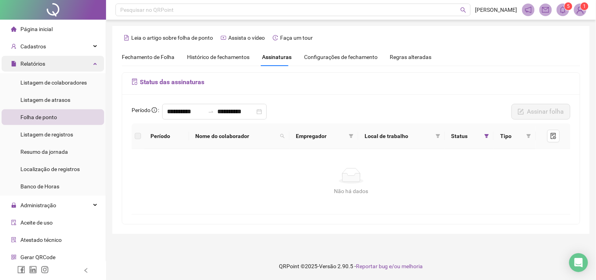
click at [53, 61] on div "Relatórios" at bounding box center [53, 64] width 102 height 16
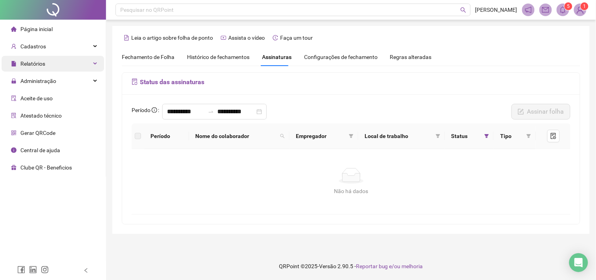
click at [53, 61] on div "Relatórios" at bounding box center [53, 64] width 102 height 16
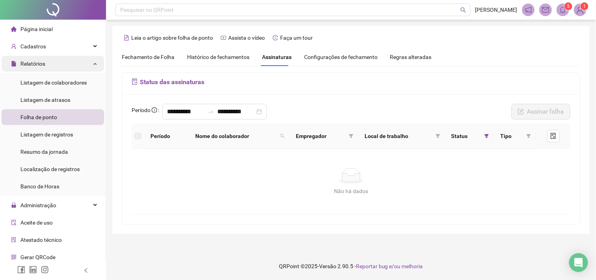
click at [54, 66] on div "Relatórios" at bounding box center [53, 64] width 102 height 16
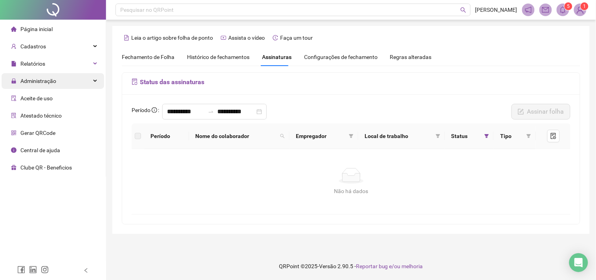
click at [59, 87] on div "Administração" at bounding box center [53, 81] width 102 height 16
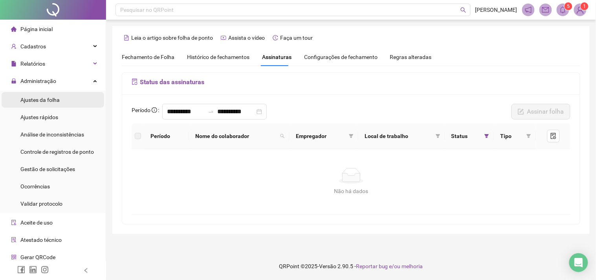
click at [59, 99] on li "Ajustes da folha" at bounding box center [53, 100] width 102 height 16
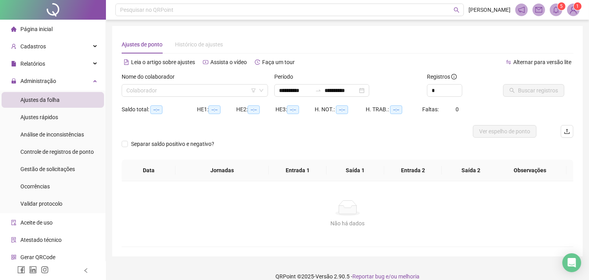
type input "**********"
click at [265, 91] on div "Colaborador" at bounding box center [195, 90] width 146 height 13
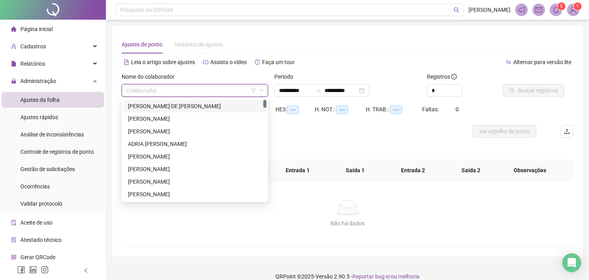
click at [197, 108] on div "[PERSON_NAME] DE [PERSON_NAME]" at bounding box center [195, 106] width 134 height 9
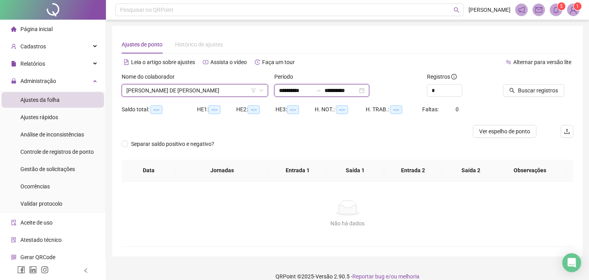
click at [290, 91] on input "**********" at bounding box center [295, 90] width 33 height 9
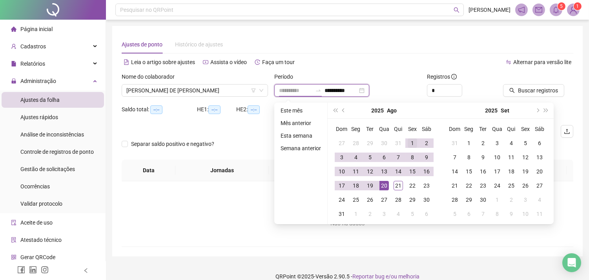
type input "**********"
click at [411, 141] on div "1" at bounding box center [412, 142] width 9 height 9
click at [385, 185] on div "20" at bounding box center [384, 185] width 9 height 9
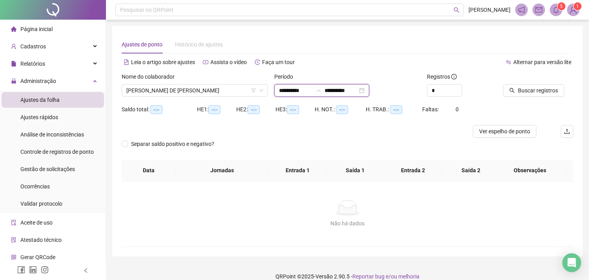
click at [337, 91] on input "**********" at bounding box center [341, 90] width 33 height 9
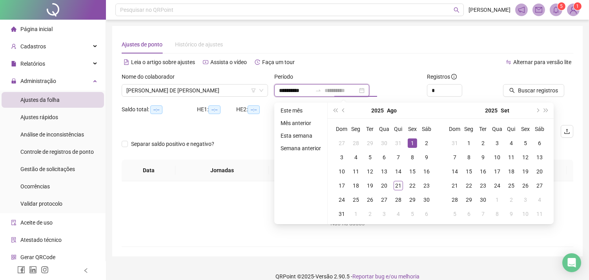
type input "**********"
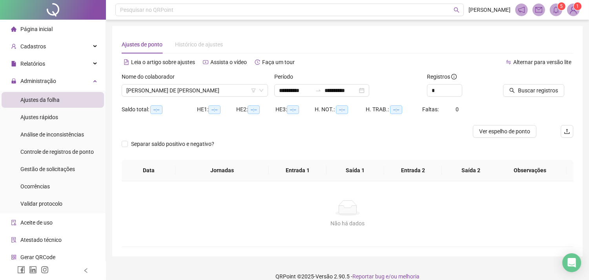
click at [393, 65] on div "Alternar para versão lite" at bounding box center [461, 62] width 226 height 13
click at [531, 91] on span "Buscar registros" at bounding box center [538, 90] width 40 height 9
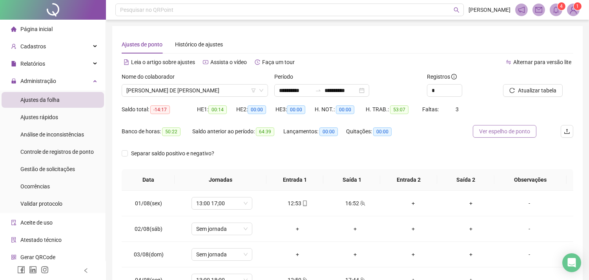
click at [521, 130] on span "Ver espelho de ponto" at bounding box center [504, 131] width 51 height 9
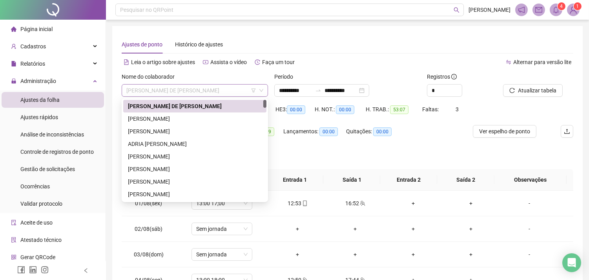
click at [177, 91] on span "[PERSON_NAME] DE [PERSON_NAME]" at bounding box center [194, 90] width 137 height 12
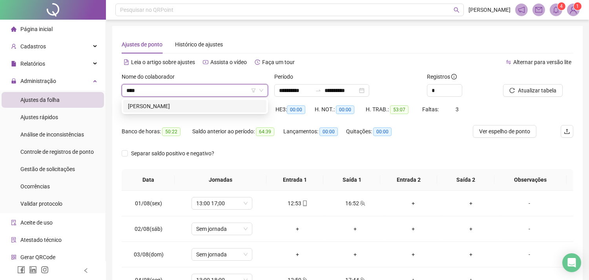
type input "*****"
click at [180, 104] on div "[PERSON_NAME]" at bounding box center [195, 106] width 134 height 9
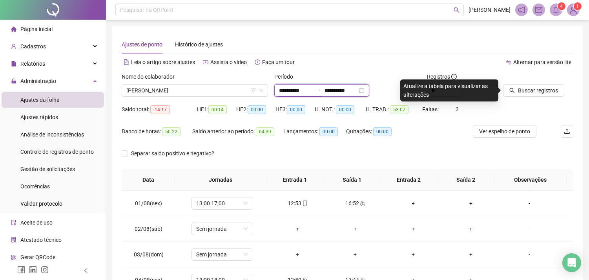
click at [307, 90] on input "**********" at bounding box center [295, 90] width 33 height 9
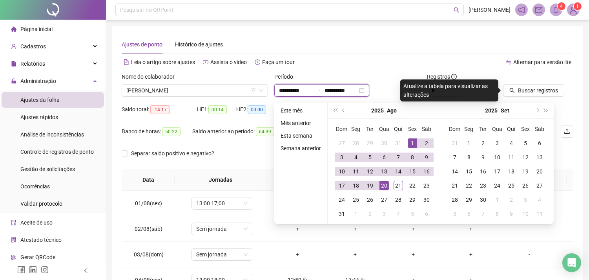
type input "**********"
click at [343, 108] on span "prev-year" at bounding box center [344, 110] width 4 height 4
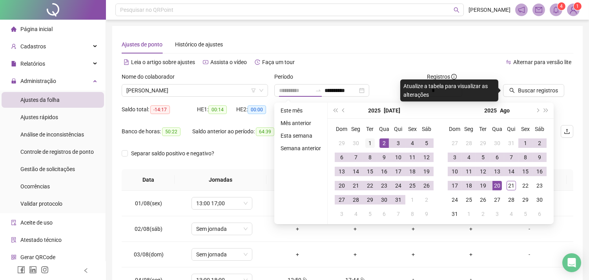
type input "**********"
click at [368, 141] on div "1" at bounding box center [369, 142] width 9 height 9
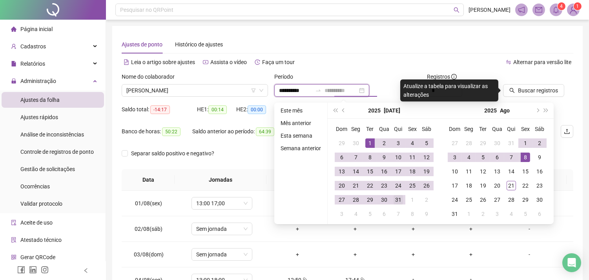
type input "**********"
click at [397, 202] on div "31" at bounding box center [398, 199] width 9 height 9
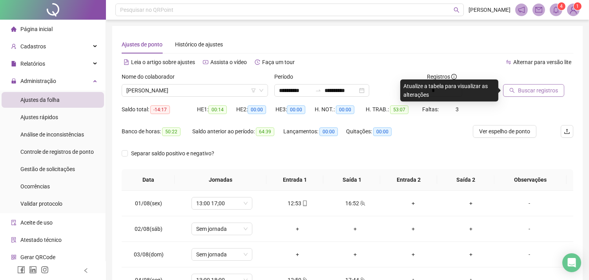
click at [544, 89] on span "Buscar registros" at bounding box center [538, 90] width 40 height 9
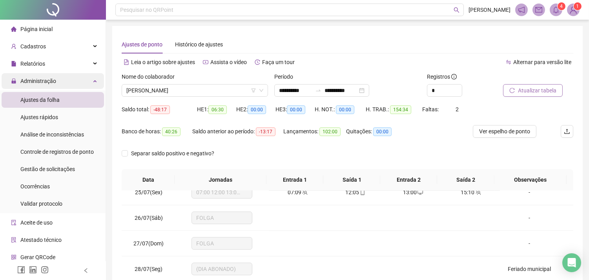
click at [42, 79] on span "Administração" at bounding box center [38, 81] width 36 height 6
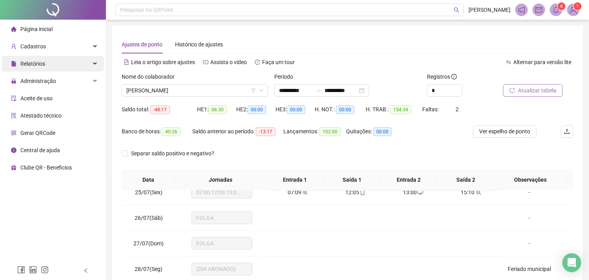
click at [45, 64] on div "Relatórios" at bounding box center [53, 64] width 102 height 16
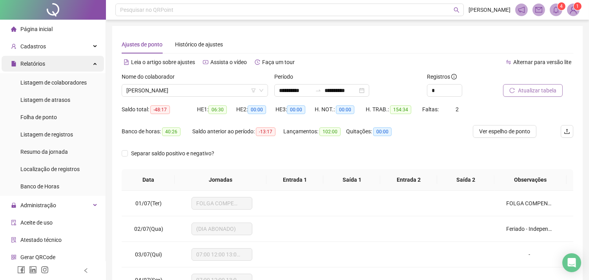
click at [50, 65] on div "Relatórios" at bounding box center [53, 64] width 102 height 16
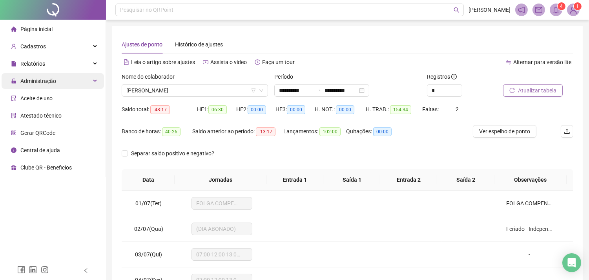
click at [54, 78] on span "Administração" at bounding box center [38, 81] width 36 height 6
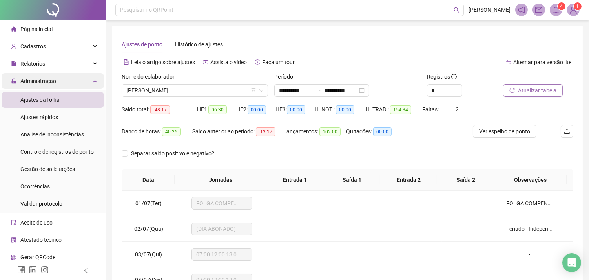
click at [51, 79] on span "Administração" at bounding box center [38, 81] width 36 height 6
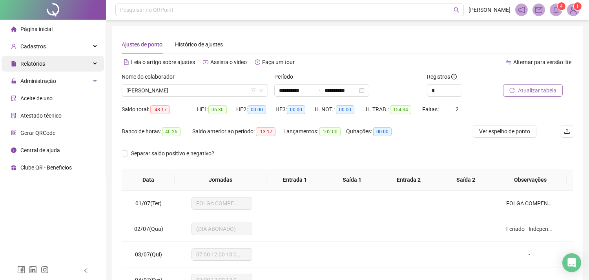
click at [51, 68] on div "Relatórios" at bounding box center [53, 64] width 102 height 16
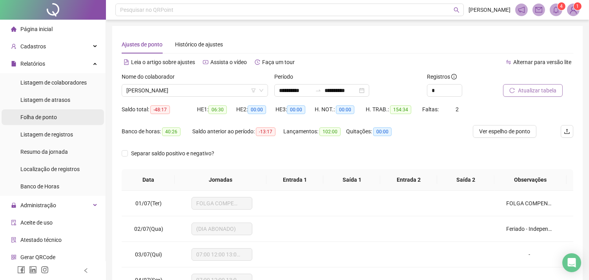
click at [51, 114] on span "Folha de ponto" at bounding box center [38, 117] width 37 height 6
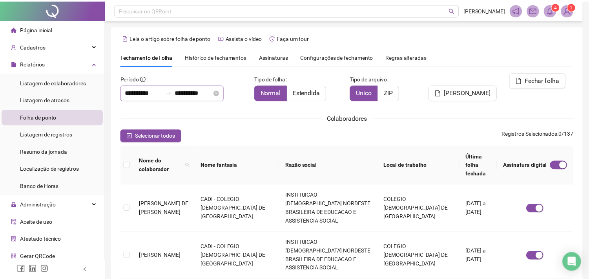
scroll to position [21, 0]
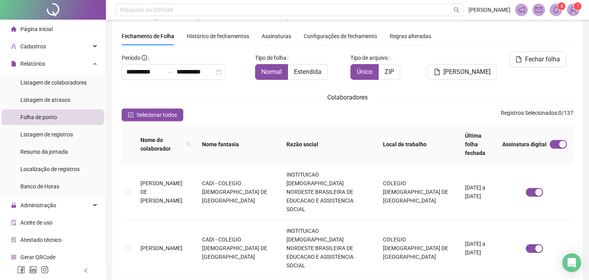
click at [221, 37] on span "Histórico de fechamentos" at bounding box center [218, 36] width 62 height 6
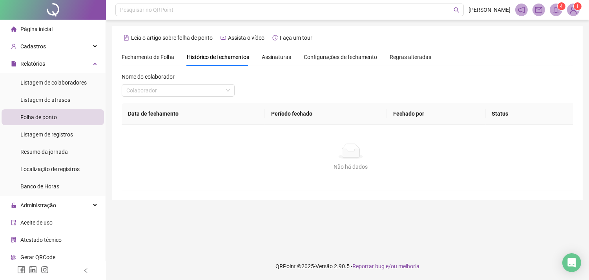
scroll to position [0, 0]
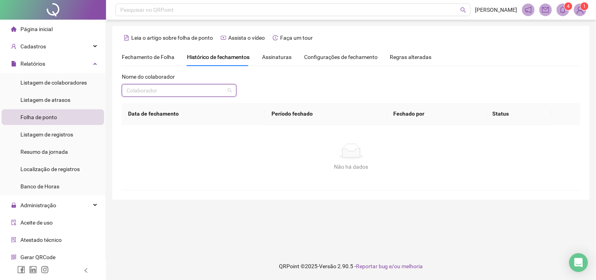
click at [211, 89] on input "search" at bounding box center [175, 90] width 98 height 12
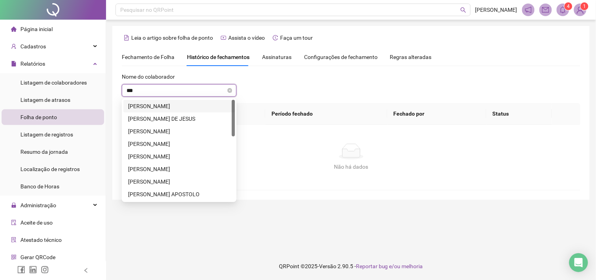
type input "****"
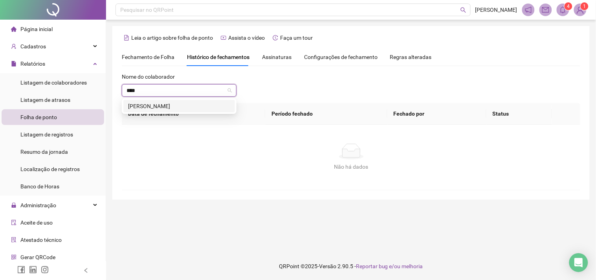
click at [199, 105] on div "[PERSON_NAME]" at bounding box center [179, 106] width 102 height 9
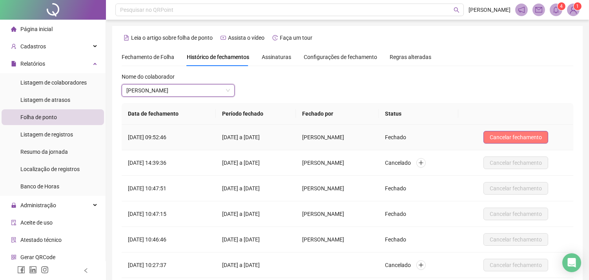
click at [510, 137] on span "Cancelar fechamento" at bounding box center [516, 137] width 52 height 9
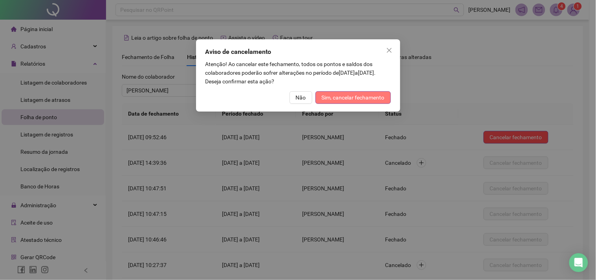
click at [356, 99] on span "Sim, cancelar fechamento" at bounding box center [353, 97] width 63 height 9
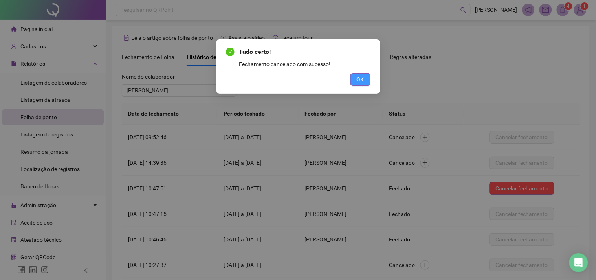
click at [358, 77] on span "OK" at bounding box center [359, 79] width 7 height 9
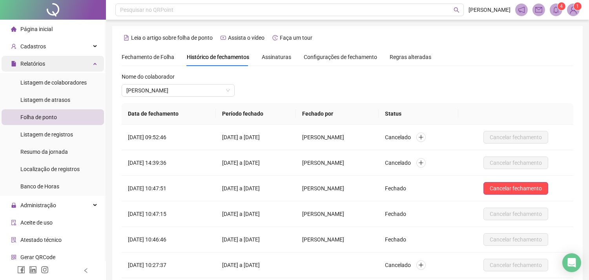
click at [46, 64] on div "Relatórios" at bounding box center [53, 64] width 102 height 16
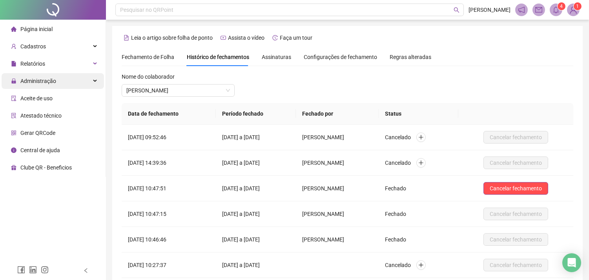
click at [48, 79] on span "Administração" at bounding box center [38, 81] width 36 height 6
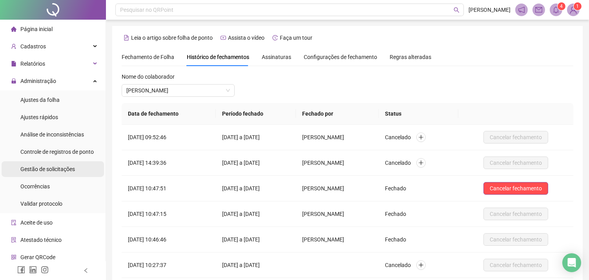
click at [50, 172] on div "Gestão de solicitações" at bounding box center [47, 169] width 55 height 16
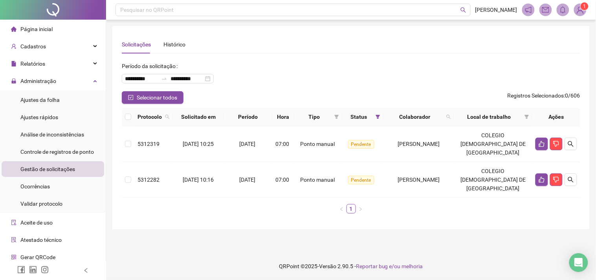
click at [53, 168] on span "Gestão de solicitações" at bounding box center [47, 169] width 55 height 6
click at [38, 101] on span "Ajustes da folha" at bounding box center [39, 100] width 39 height 6
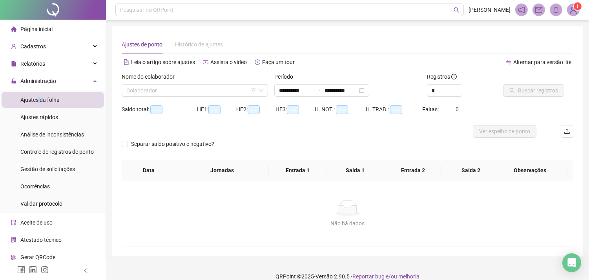
type input "**********"
click at [45, 171] on span "Gestão de solicitações" at bounding box center [47, 169] width 55 height 6
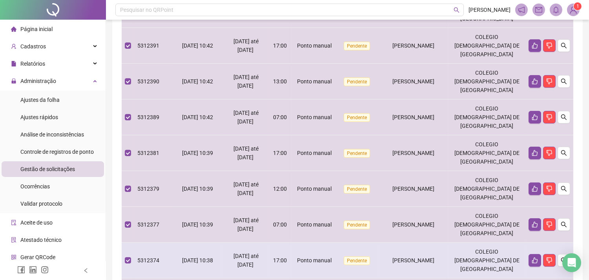
scroll to position [218, 0]
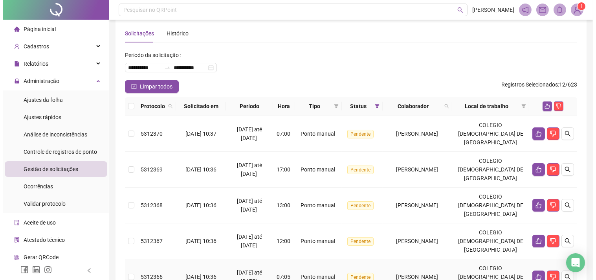
scroll to position [0, 0]
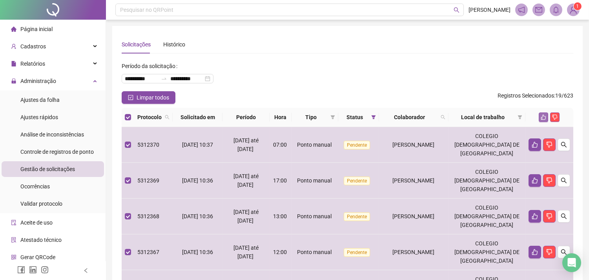
click at [543, 118] on icon "like" at bounding box center [543, 116] width 5 height 5
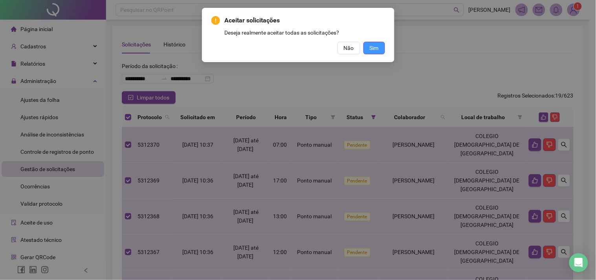
click at [371, 49] on span "Sim" at bounding box center [373, 48] width 9 height 9
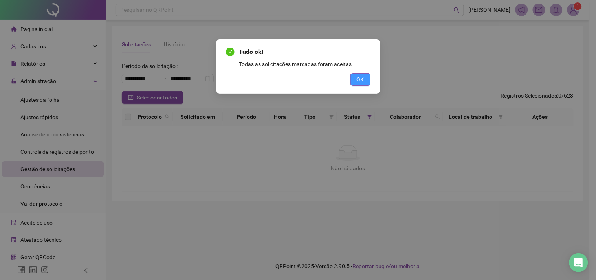
click at [363, 77] on span "OK" at bounding box center [359, 79] width 7 height 9
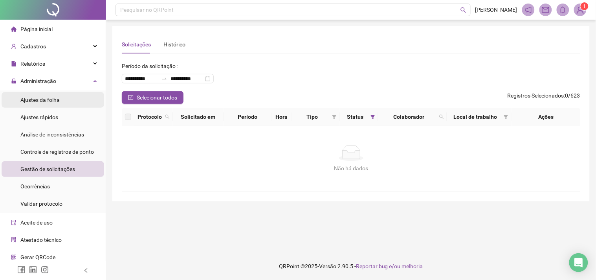
click at [46, 97] on span "Ajustes da folha" at bounding box center [39, 100] width 39 height 6
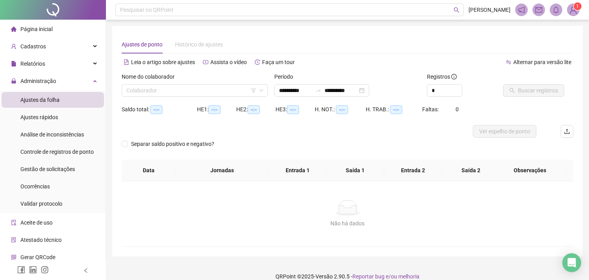
type input "**********"
click at [47, 83] on span "Administração" at bounding box center [38, 81] width 36 height 6
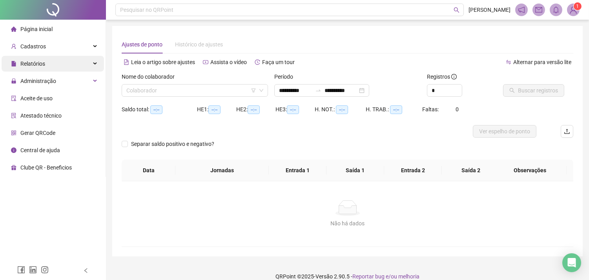
click at [47, 68] on div "Relatórios" at bounding box center [53, 64] width 102 height 16
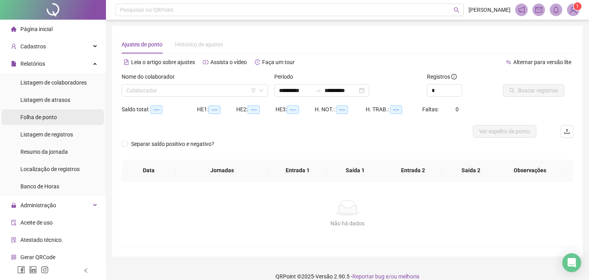
click at [57, 115] on span "Folha de ponto" at bounding box center [38, 117] width 37 height 6
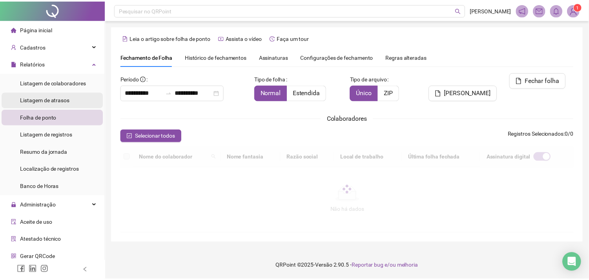
scroll to position [21, 0]
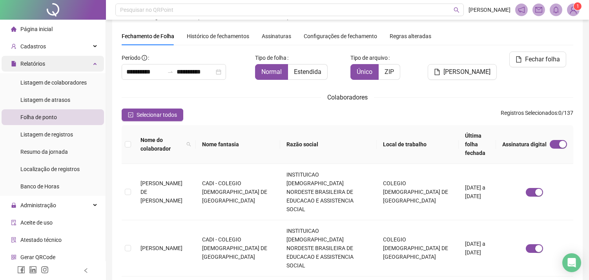
click at [51, 65] on div "Relatórios" at bounding box center [53, 64] width 102 height 16
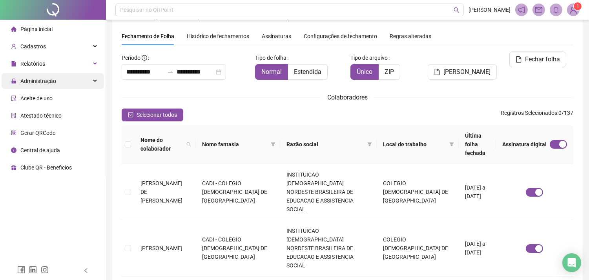
click at [54, 82] on span "Administração" at bounding box center [38, 81] width 36 height 6
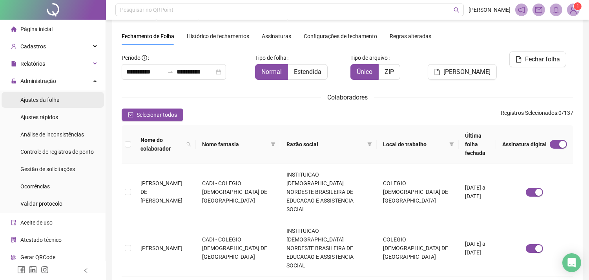
click at [54, 104] on div "Ajustes da folha" at bounding box center [39, 100] width 39 height 16
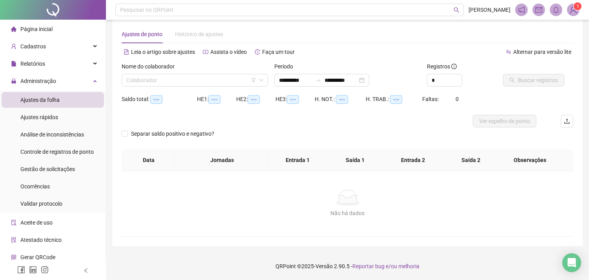
scroll to position [10, 0]
type input "**********"
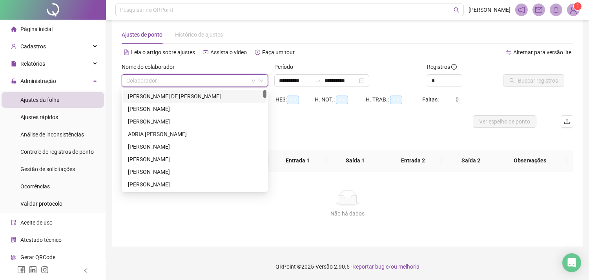
click at [172, 75] on input "search" at bounding box center [191, 81] width 130 height 12
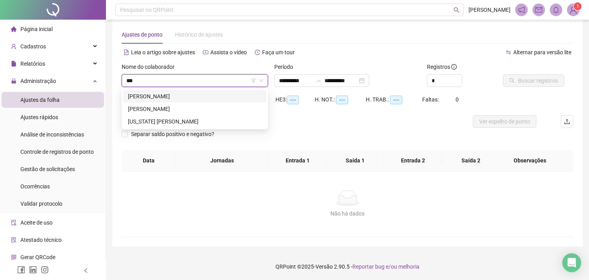
type input "****"
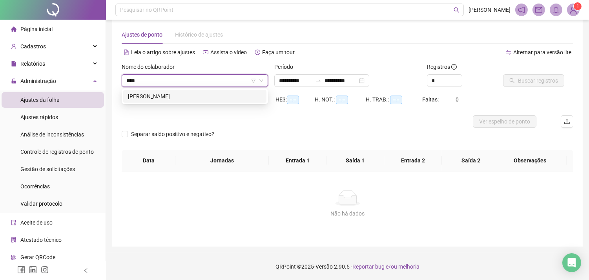
click at [162, 99] on div "[PERSON_NAME]" at bounding box center [195, 96] width 134 height 9
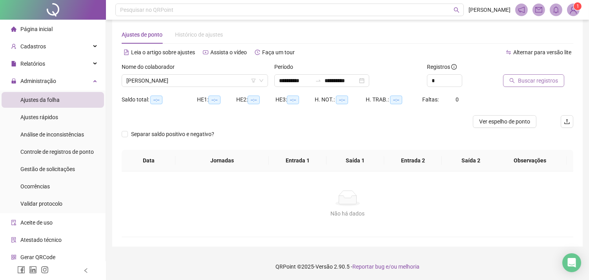
click at [521, 83] on span "Buscar registros" at bounding box center [538, 80] width 40 height 9
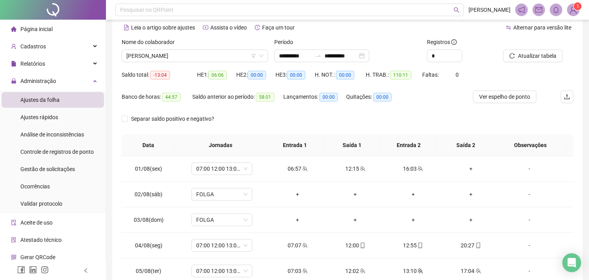
scroll to position [34, 0]
click at [527, 95] on span "Ver espelho de ponto" at bounding box center [504, 97] width 51 height 9
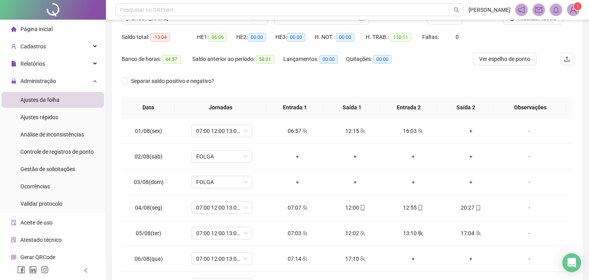
scroll to position [0, 0]
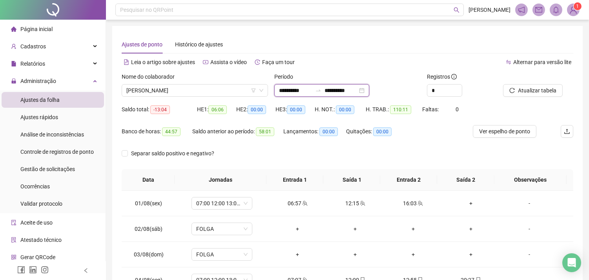
click at [295, 89] on input "**********" at bounding box center [295, 90] width 33 height 9
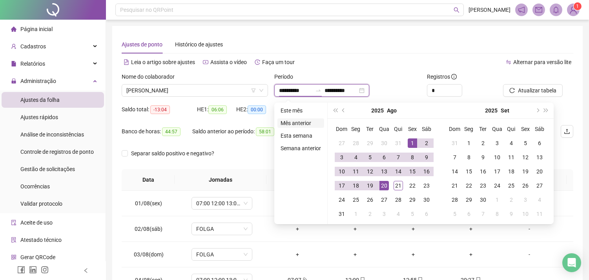
type input "**********"
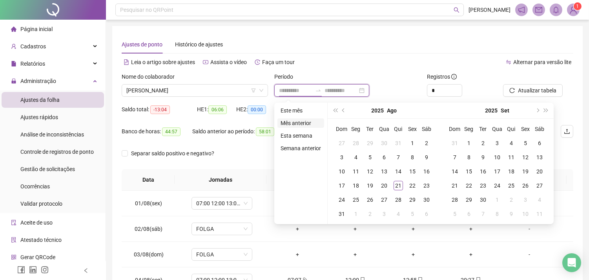
type input "**********"
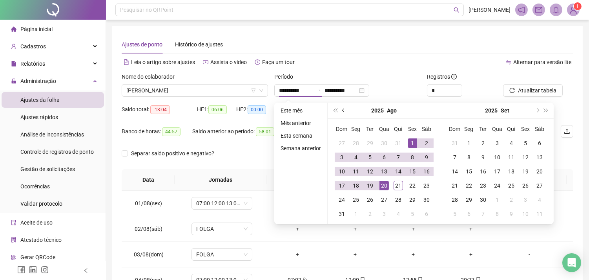
click at [342, 109] on span "prev-year" at bounding box center [344, 110] width 4 height 4
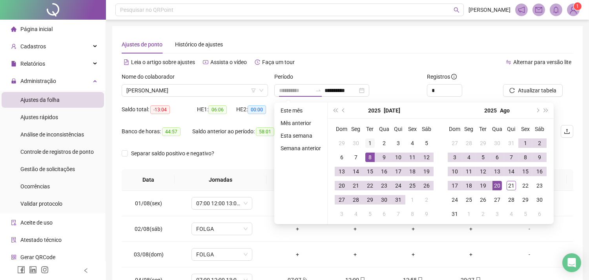
type input "**********"
click at [369, 142] on div "1" at bounding box center [369, 142] width 9 height 9
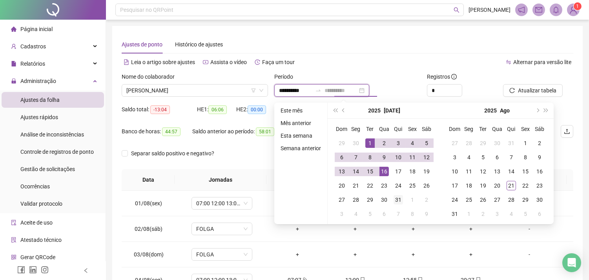
type input "**********"
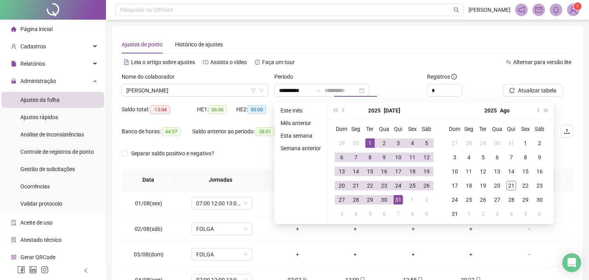
click at [395, 198] on div "31" at bounding box center [398, 199] width 9 height 9
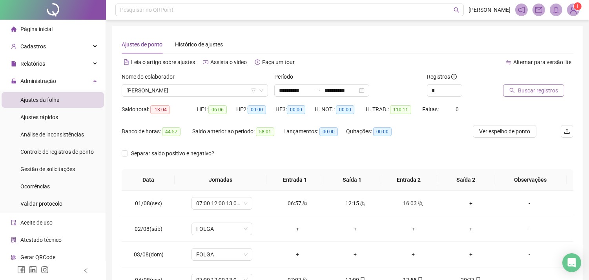
click at [548, 91] on span "Buscar registros" at bounding box center [538, 90] width 40 height 9
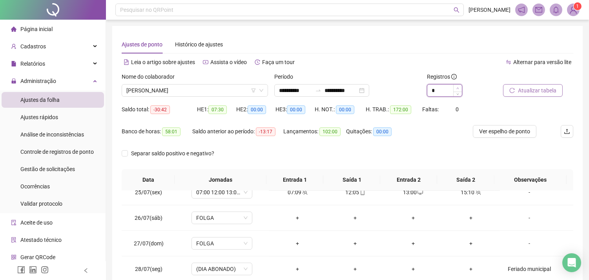
click at [460, 84] on span "Increase Value" at bounding box center [457, 87] width 9 height 7
type input "*"
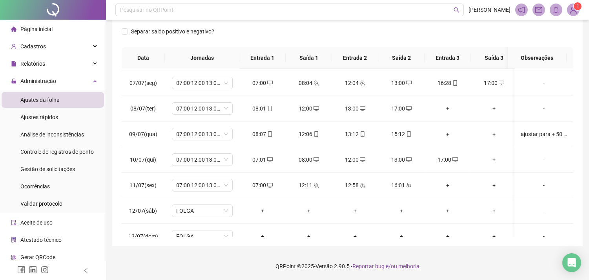
scroll to position [151, 0]
click at [311, 160] on div "08:00" at bounding box center [309, 159] width 34 height 9
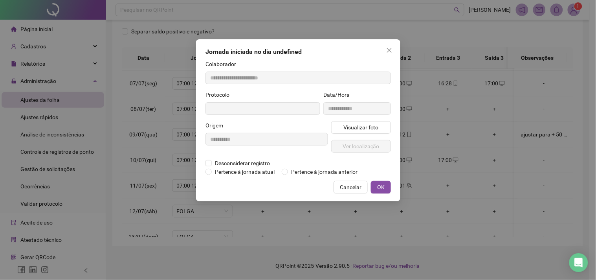
type input "**********"
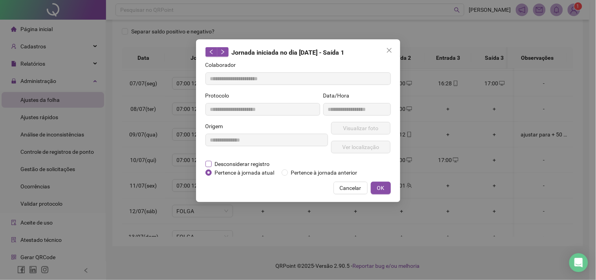
click at [261, 161] on span "Desconsiderar registro" at bounding box center [242, 163] width 61 height 9
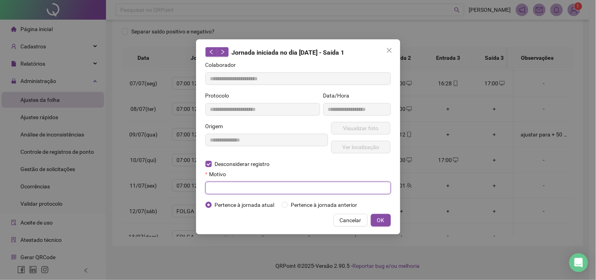
click at [256, 188] on input "text" at bounding box center [297, 187] width 185 height 13
type input "**********"
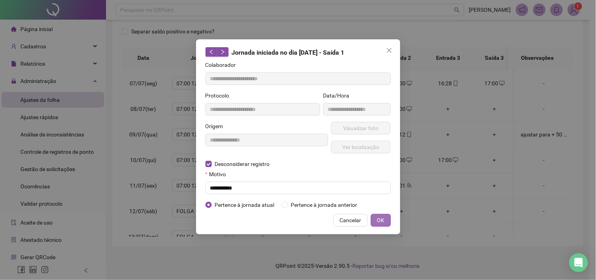
click at [383, 216] on span "OK" at bounding box center [380, 220] width 7 height 9
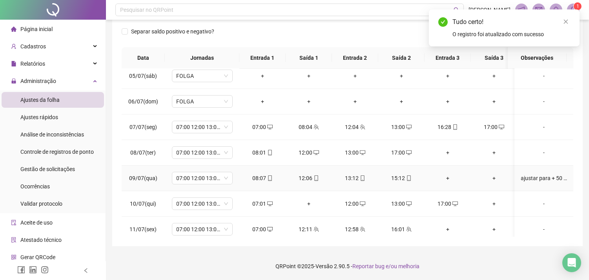
scroll to position [64, 0]
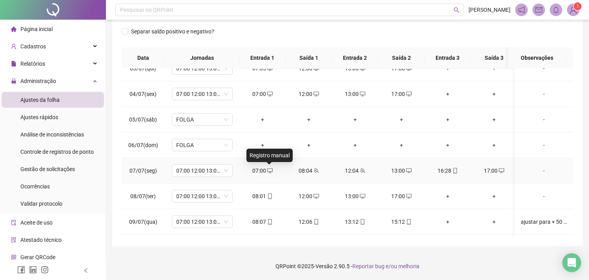
click at [269, 171] on icon "desktop" at bounding box center [269, 170] width 5 height 5
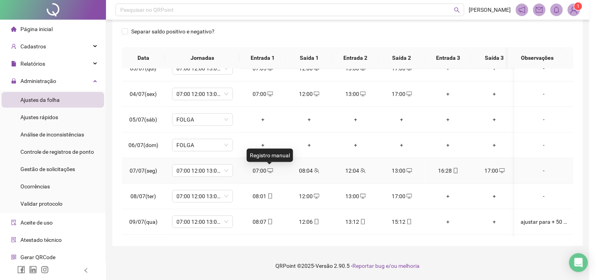
type input "**********"
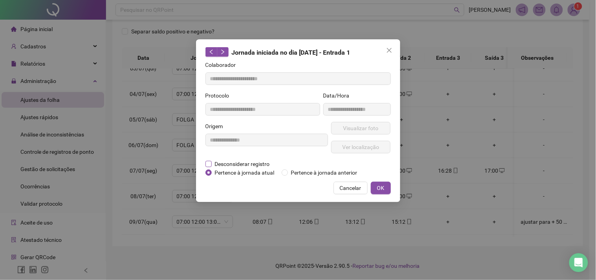
click at [242, 159] on span "Desconsiderar registro" at bounding box center [242, 163] width 61 height 9
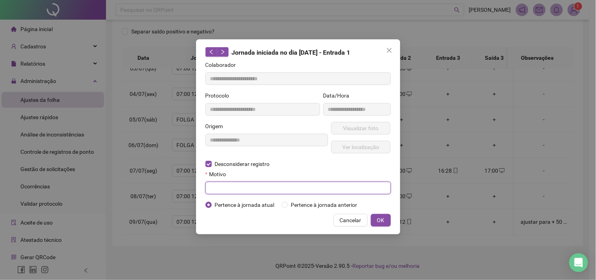
click at [242, 189] on input "text" at bounding box center [297, 187] width 185 height 13
type input "**********"
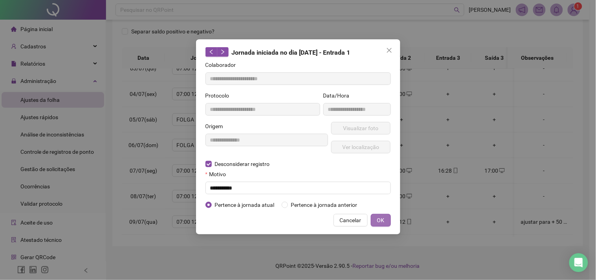
click at [375, 217] on button "OK" at bounding box center [381, 220] width 20 height 13
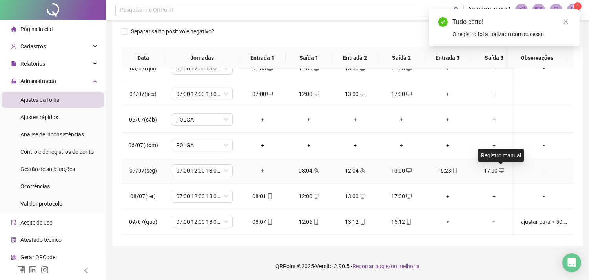
click at [502, 169] on icon "desktop" at bounding box center [501, 170] width 5 height 5
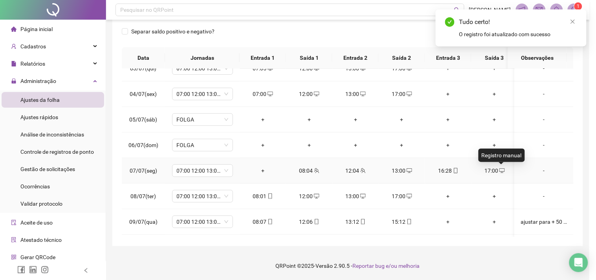
type input "**********"
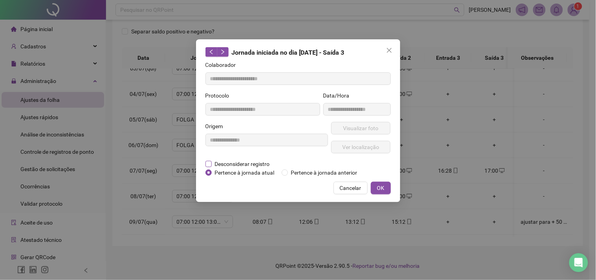
click at [246, 163] on span "Desconsiderar registro" at bounding box center [242, 163] width 61 height 9
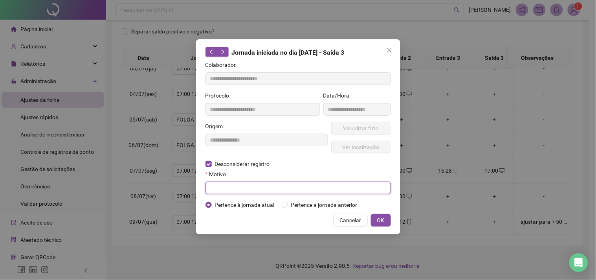
click at [244, 186] on input "text" at bounding box center [297, 187] width 185 height 13
type input "**********"
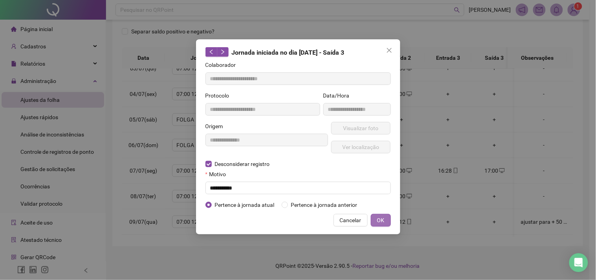
click at [380, 218] on span "OK" at bounding box center [380, 220] width 7 height 9
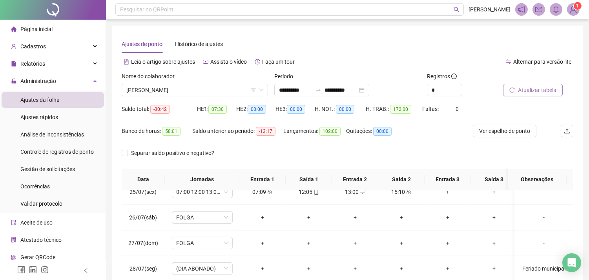
scroll to position [0, 0]
click at [542, 85] on button "Atualizar tabela" at bounding box center [533, 90] width 60 height 13
click at [505, 133] on span "Ver espelho de ponto" at bounding box center [504, 131] width 51 height 9
click at [161, 91] on span "[PERSON_NAME]" at bounding box center [194, 90] width 137 height 12
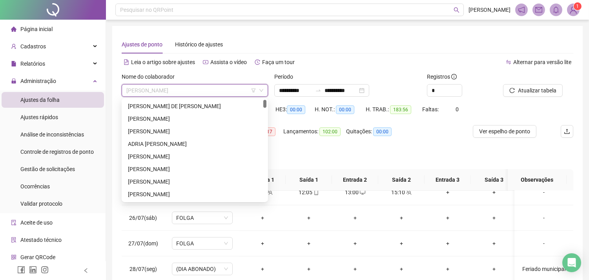
drag, startPoint x: 265, startPoint y: 155, endPoint x: 275, endPoint y: 103, distance: 52.4
click at [275, 103] on body "**********" at bounding box center [294, 140] width 589 height 280
click at [194, 104] on div "[PERSON_NAME] DE [PERSON_NAME]" at bounding box center [195, 106] width 134 height 9
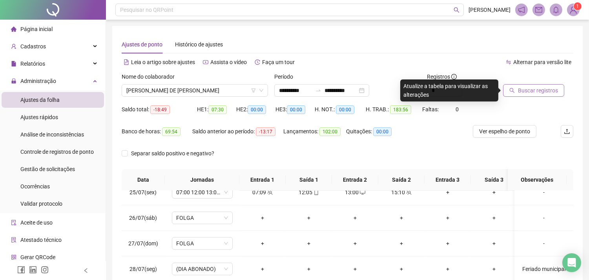
click at [537, 92] on span "Buscar registros" at bounding box center [538, 90] width 40 height 9
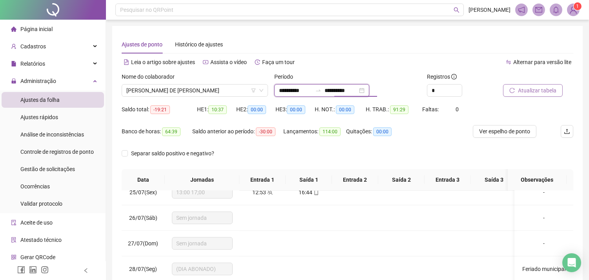
click at [294, 89] on input "**********" at bounding box center [295, 90] width 33 height 9
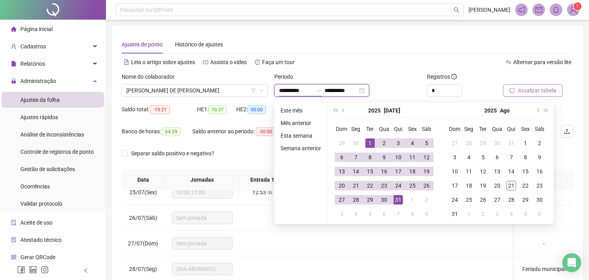
type input "**********"
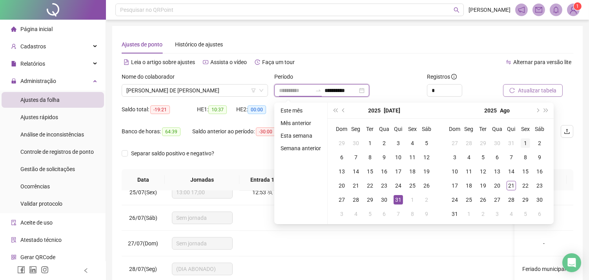
type input "**********"
click at [522, 141] on div "1" at bounding box center [525, 142] width 9 height 9
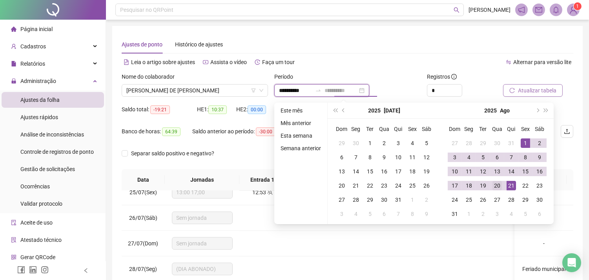
type input "**********"
click at [499, 187] on div "20" at bounding box center [497, 185] width 9 height 9
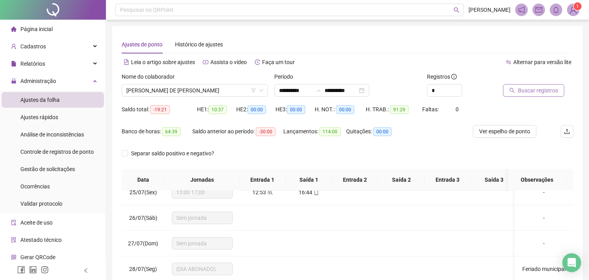
click at [532, 91] on span "Buscar registros" at bounding box center [538, 90] width 40 height 9
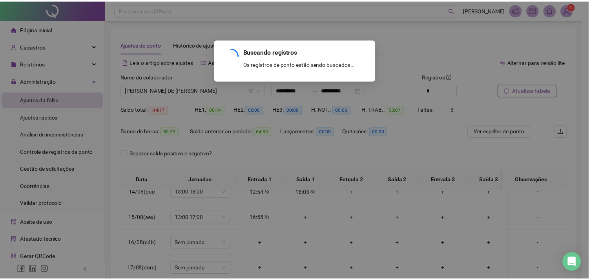
scroll to position [350, 0]
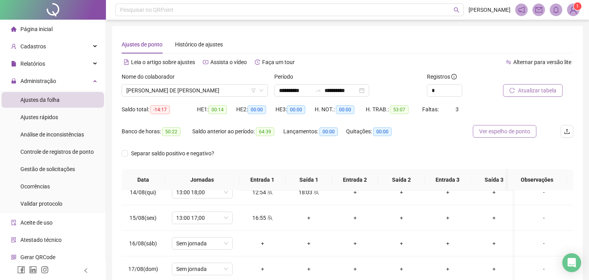
click at [501, 135] on button "Ver espelho de ponto" at bounding box center [505, 131] width 64 height 13
click at [48, 80] on span "Administração" at bounding box center [38, 81] width 36 height 6
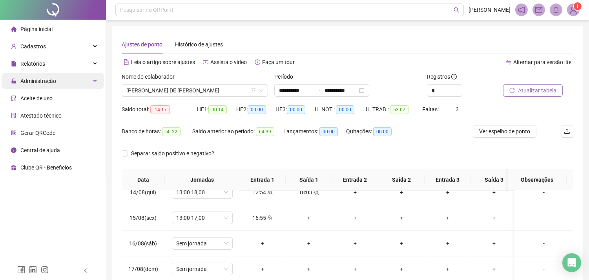
click at [48, 80] on span "Administração" at bounding box center [38, 81] width 36 height 6
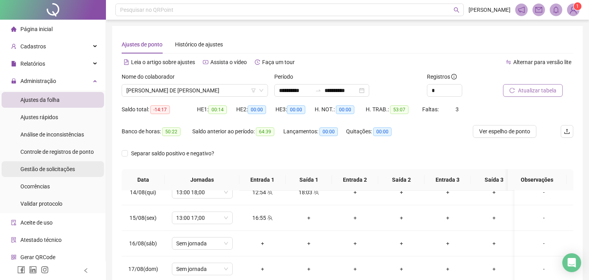
click at [47, 171] on span "Gestão de solicitações" at bounding box center [47, 169] width 55 height 6
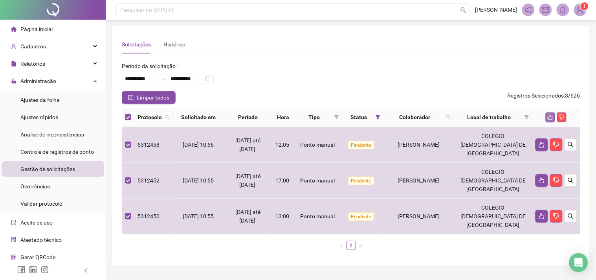
click at [550, 119] on icon "like" at bounding box center [549, 116] width 5 height 5
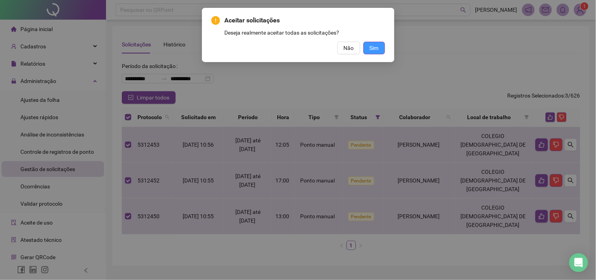
click at [377, 49] on span "Sim" at bounding box center [373, 48] width 9 height 9
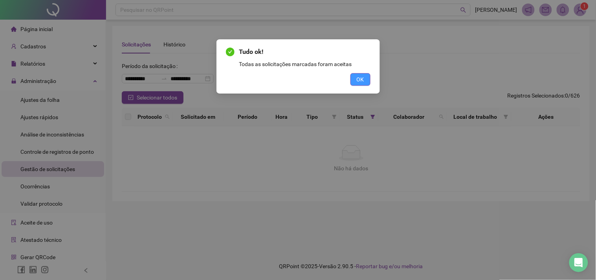
click at [362, 81] on span "OK" at bounding box center [359, 79] width 7 height 9
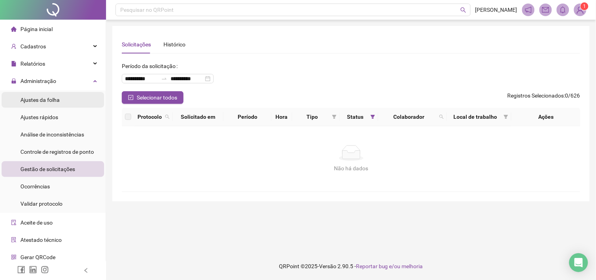
click at [66, 95] on li "Ajustes da folha" at bounding box center [53, 100] width 102 height 16
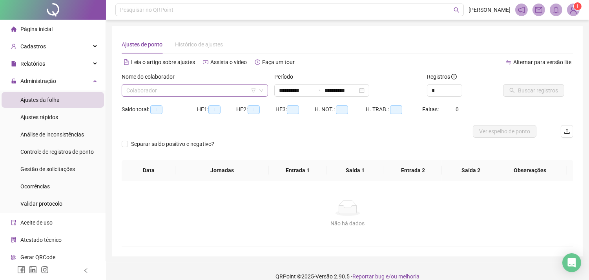
type input "**********"
click at [183, 95] on input "search" at bounding box center [191, 90] width 130 height 12
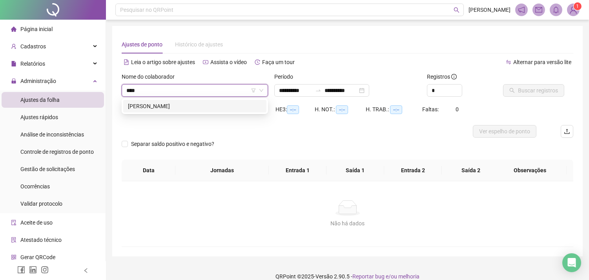
type input "*****"
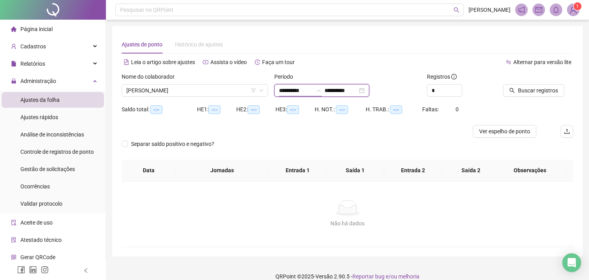
click at [299, 92] on input "**********" at bounding box center [295, 90] width 33 height 9
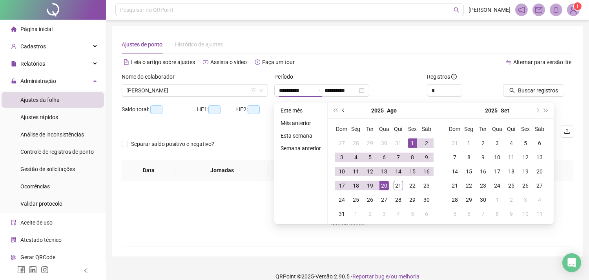
click at [342, 110] on span "prev-year" at bounding box center [344, 110] width 4 height 4
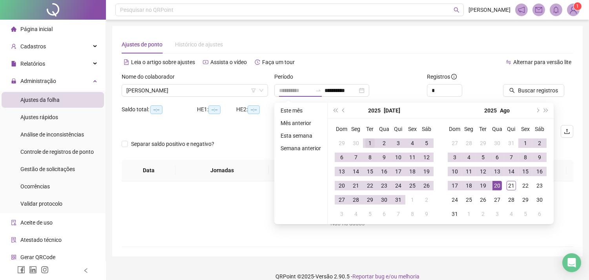
type input "**********"
click at [369, 142] on div "1" at bounding box center [369, 142] width 9 height 9
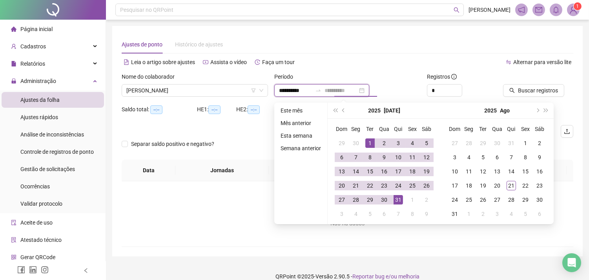
type input "**********"
click at [398, 199] on div "31" at bounding box center [398, 199] width 9 height 9
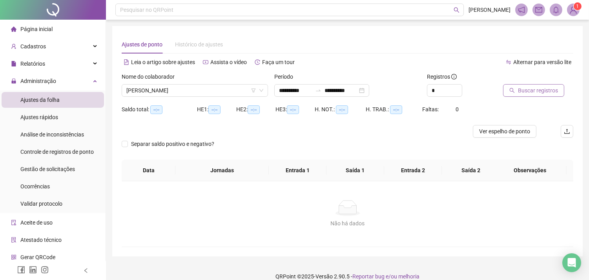
click at [548, 90] on span "Buscar registros" at bounding box center [538, 90] width 40 height 9
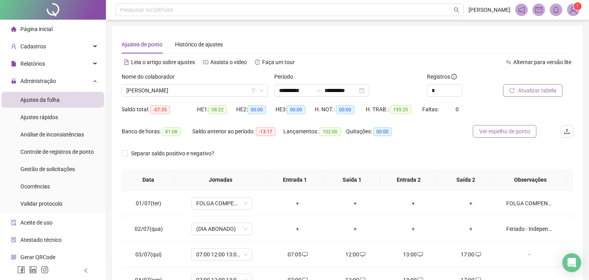
click at [507, 133] on span "Ver espelho de ponto" at bounding box center [504, 131] width 51 height 9
click at [53, 80] on span "Administração" at bounding box center [38, 81] width 36 height 6
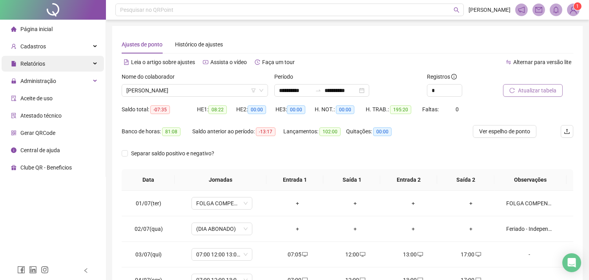
click at [53, 65] on div "Relatórios" at bounding box center [53, 64] width 102 height 16
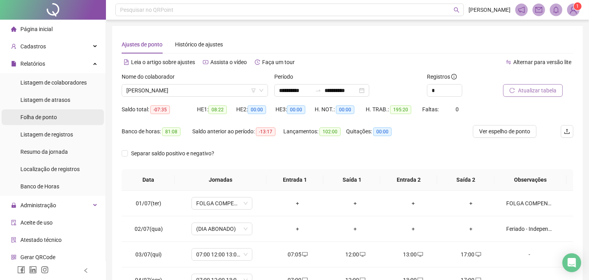
click at [57, 117] on span "Folha de ponto" at bounding box center [38, 117] width 37 height 6
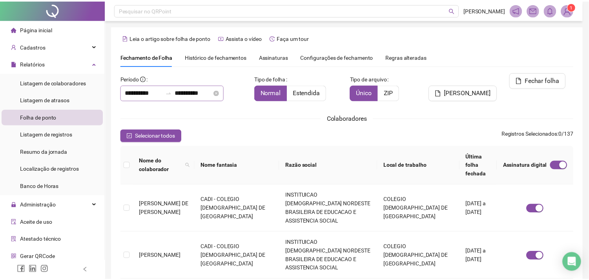
scroll to position [21, 0]
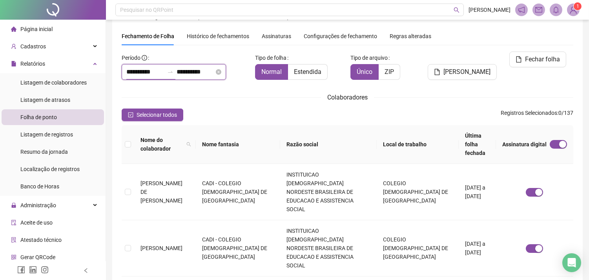
click at [164, 75] on input "**********" at bounding box center [145, 71] width 38 height 9
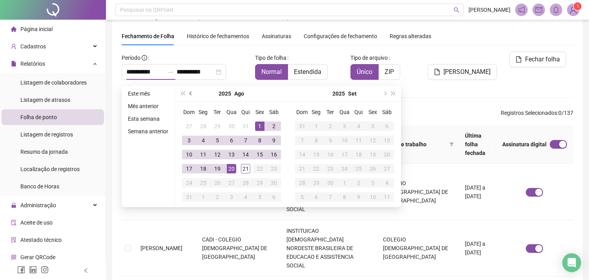
click at [188, 91] on button "prev-year" at bounding box center [191, 94] width 9 height 16
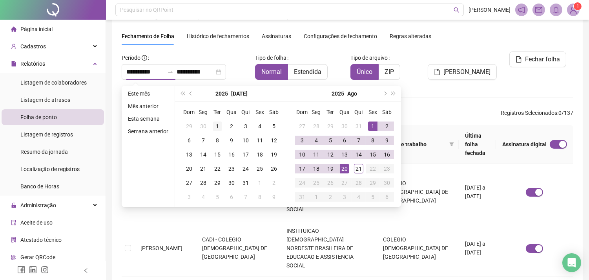
type input "**********"
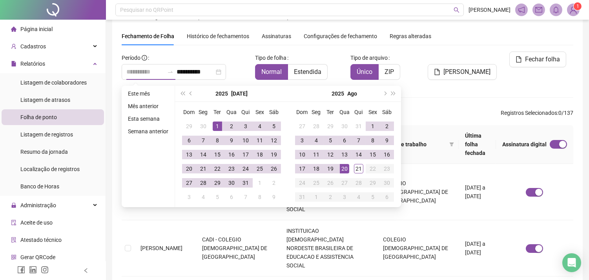
click at [216, 127] on div "1" at bounding box center [217, 125] width 9 height 9
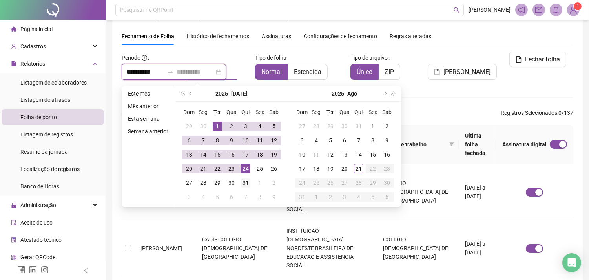
type input "**********"
click at [250, 185] on td "31" at bounding box center [246, 182] width 14 height 14
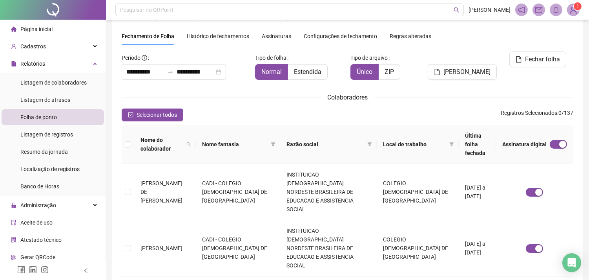
click at [196, 136] on th "Nome do colaborador" at bounding box center [165, 144] width 62 height 39
click at [191, 142] on icon "search" at bounding box center [189, 144] width 4 height 4
type input "****"
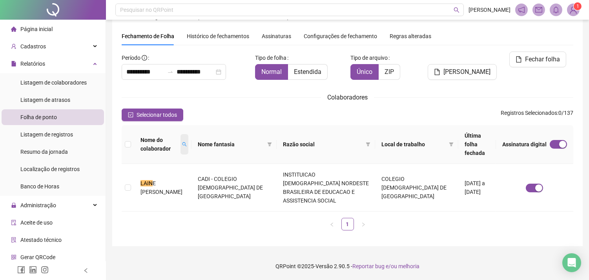
scroll to position [3, 0]
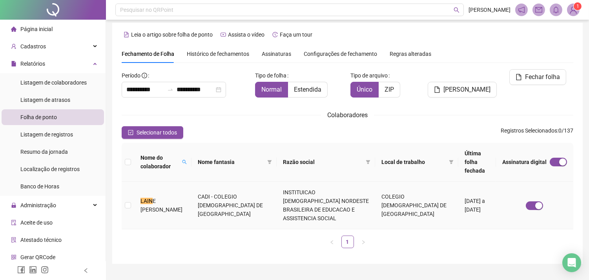
click at [179, 197] on span "E [PERSON_NAME]" at bounding box center [162, 204] width 42 height 15
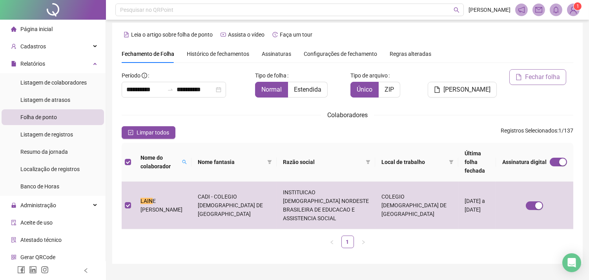
click at [539, 78] on span "Fechar folha" at bounding box center [542, 76] width 35 height 9
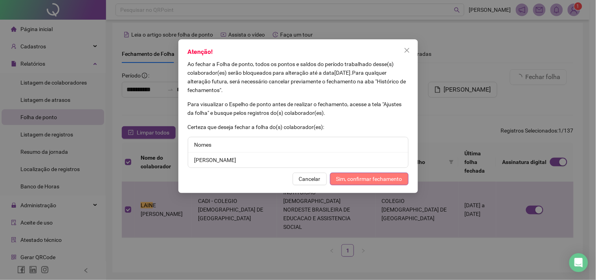
click at [393, 181] on span "Sim, confirmar fechamento" at bounding box center [369, 178] width 66 height 9
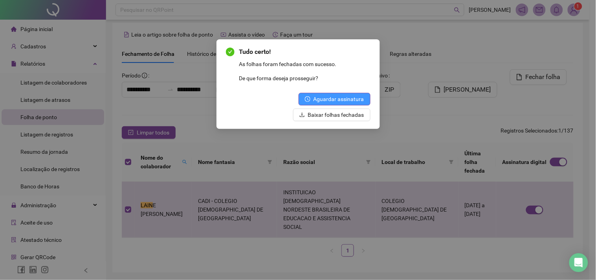
click at [352, 97] on span "Aguardar assinatura" at bounding box center [338, 99] width 51 height 9
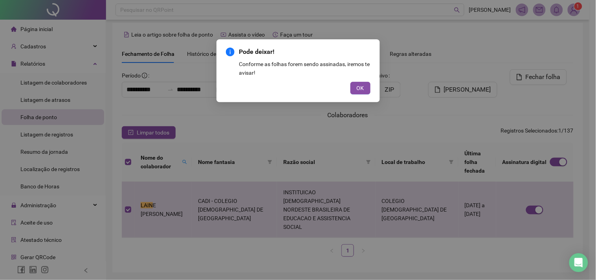
click at [359, 85] on span "OK" at bounding box center [359, 88] width 7 height 9
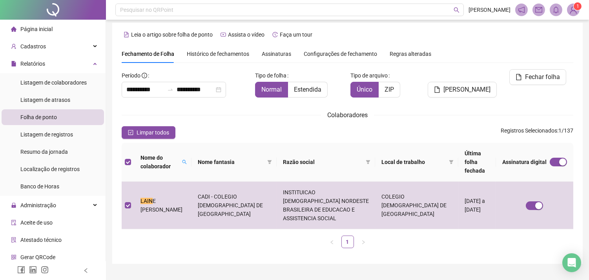
click at [203, 53] on span "Histórico de fechamentos" at bounding box center [218, 54] width 62 height 6
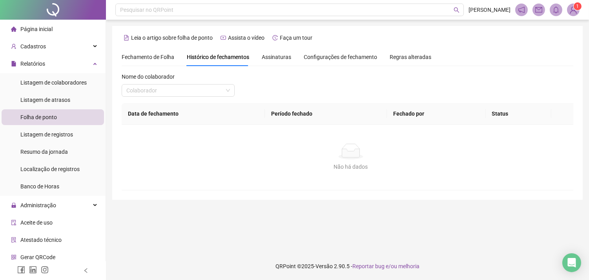
scroll to position [0, 0]
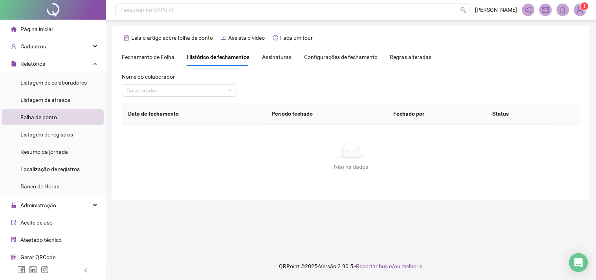
click at [267, 57] on span "Assinaturas" at bounding box center [276, 56] width 29 height 5
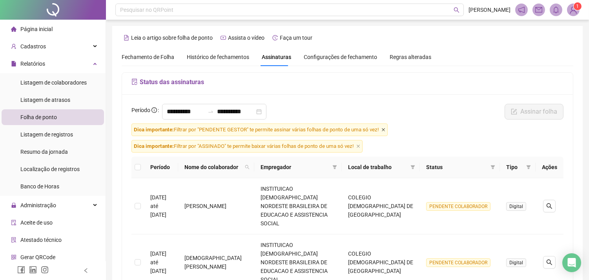
click at [384, 128] on icon "close" at bounding box center [384, 130] width 4 height 4
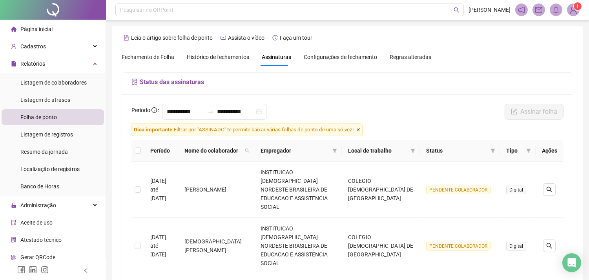
click at [360, 128] on icon "close" at bounding box center [358, 130] width 4 height 4
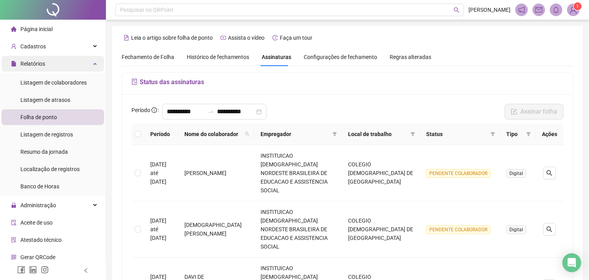
click at [53, 68] on div "Relatórios" at bounding box center [53, 64] width 102 height 16
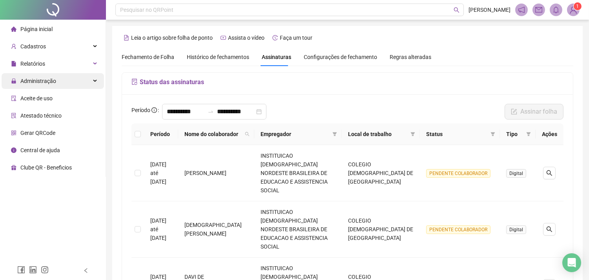
click at [55, 78] on div "Administração" at bounding box center [53, 81] width 102 height 16
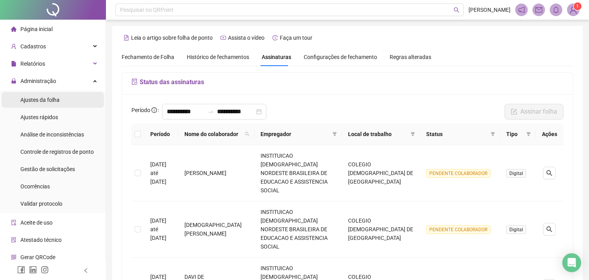
click at [56, 100] on span "Ajustes da folha" at bounding box center [39, 100] width 39 height 6
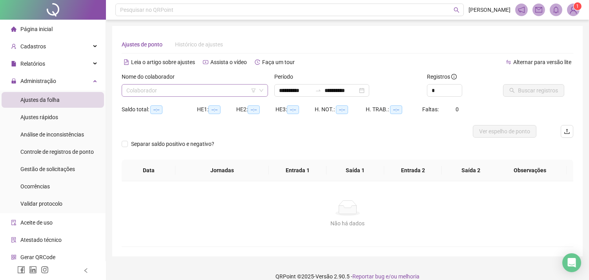
type input "**********"
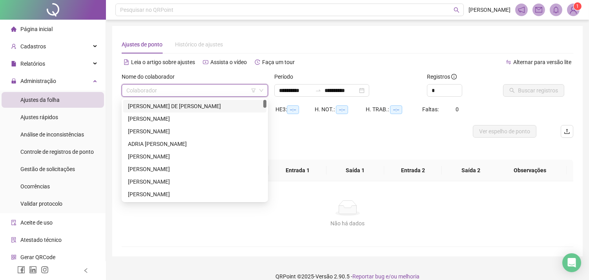
click at [246, 88] on input "search" at bounding box center [191, 90] width 130 height 12
click at [135, 119] on div "[PERSON_NAME]" at bounding box center [195, 118] width 134 height 9
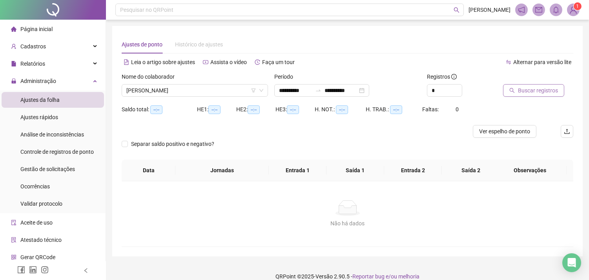
click at [513, 91] on icon "search" at bounding box center [512, 90] width 5 height 5
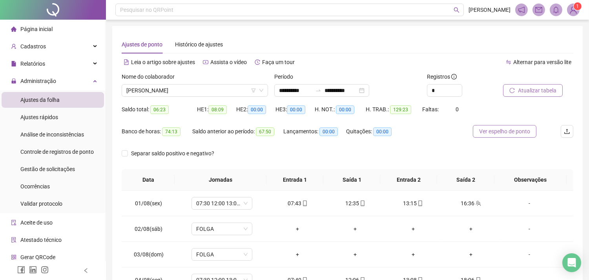
click at [510, 131] on span "Ver espelho de ponto" at bounding box center [504, 131] width 51 height 9
click at [260, 88] on icon "down" at bounding box center [261, 90] width 5 height 5
click at [261, 91] on icon "down" at bounding box center [261, 90] width 4 height 3
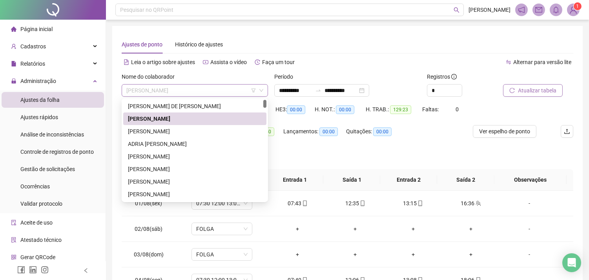
click at [258, 89] on span "[PERSON_NAME]" at bounding box center [194, 90] width 137 height 12
click at [178, 130] on div "[PERSON_NAME]" at bounding box center [195, 131] width 134 height 9
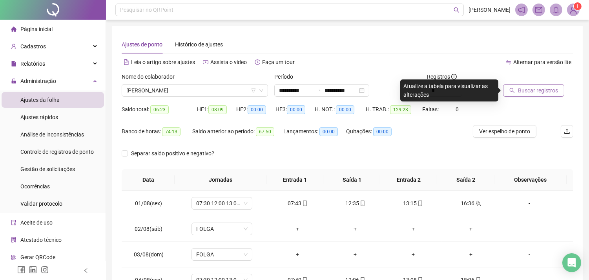
click at [508, 93] on button "Buscar registros" at bounding box center [533, 90] width 61 height 13
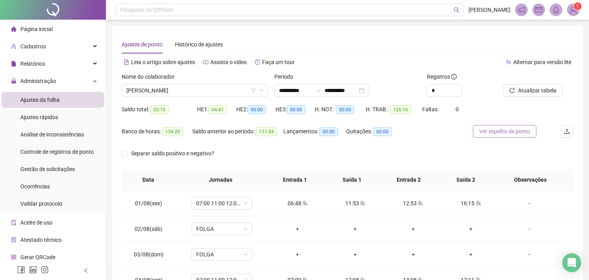
click at [525, 129] on span "Ver espelho de ponto" at bounding box center [504, 131] width 51 height 9
click at [179, 87] on span "[PERSON_NAME]" at bounding box center [194, 90] width 137 height 12
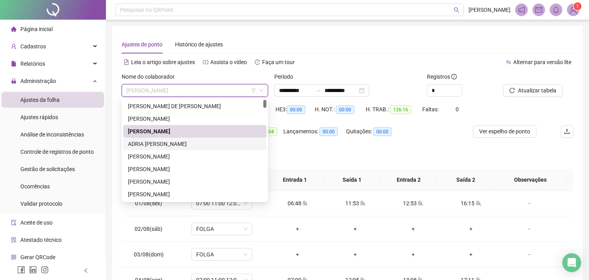
click at [169, 144] on div "ADRIA [PERSON_NAME]" at bounding box center [195, 143] width 134 height 9
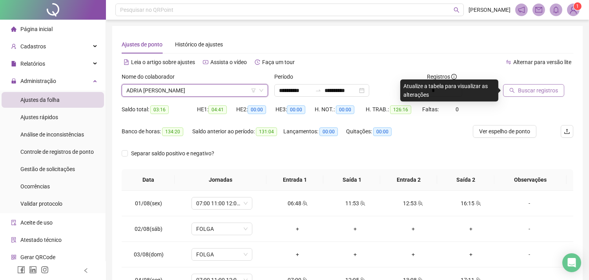
click at [538, 94] on span "Buscar registros" at bounding box center [538, 90] width 40 height 9
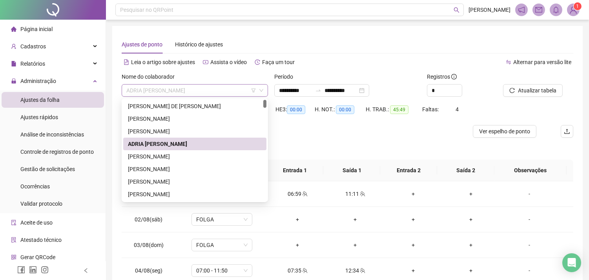
click at [194, 89] on span "ADRIA [PERSON_NAME]" at bounding box center [194, 90] width 137 height 12
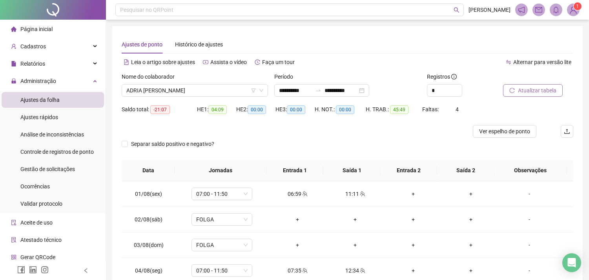
click at [530, 92] on span "Atualizar tabela" at bounding box center [537, 90] width 38 height 9
click at [515, 132] on span "Ver espelho de ponto" at bounding box center [504, 131] width 51 height 9
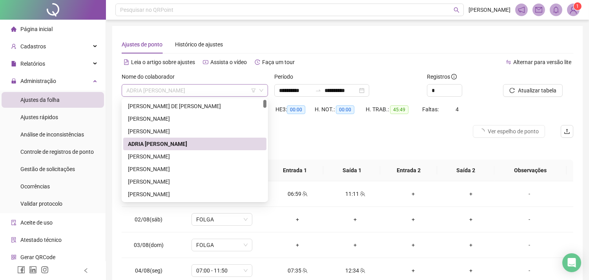
click at [170, 90] on span "ADRIA [PERSON_NAME]" at bounding box center [194, 90] width 137 height 12
click at [171, 155] on div "[PERSON_NAME]" at bounding box center [195, 156] width 134 height 9
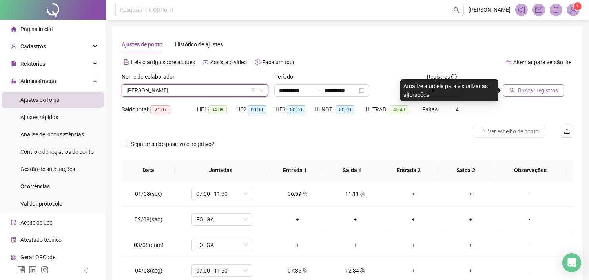
click at [516, 91] on button "Buscar registros" at bounding box center [533, 90] width 61 height 13
click at [504, 101] on div "Buscar registros" at bounding box center [538, 87] width 77 height 31
